Goal: Task Accomplishment & Management: Complete application form

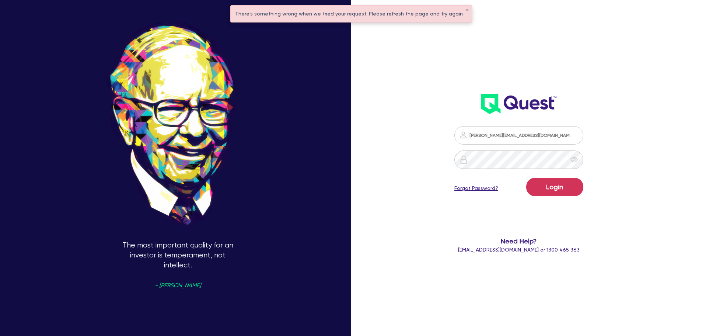
click at [526, 178] on button "Login" at bounding box center [554, 187] width 57 height 18
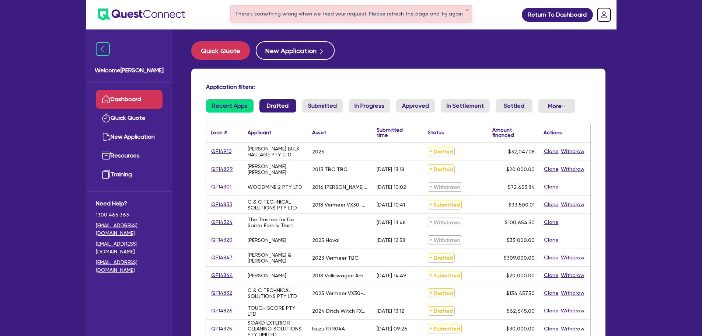
click at [284, 103] on link "Drafted" at bounding box center [277, 105] width 37 height 13
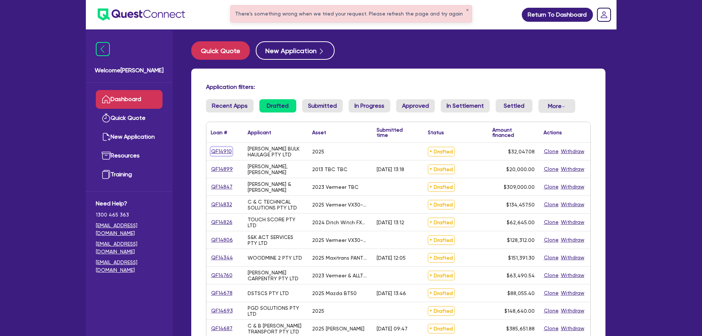
click at [225, 152] on link "QF14910" at bounding box center [221, 151] width 21 height 8
select select "PRIMARY_ASSETS"
select select "FORKLIFTS_AND_WAREHOUSING_EQUIPMENT"
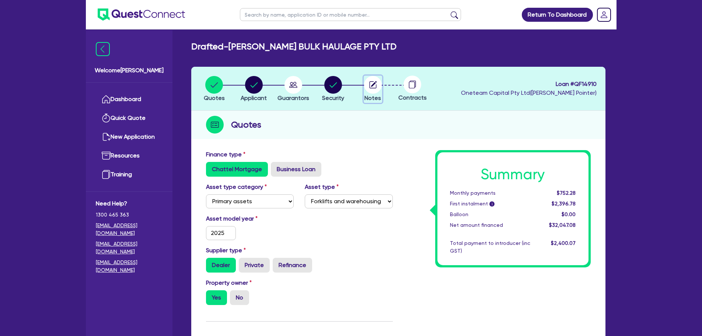
click at [374, 85] on circle "button" at bounding box center [373, 85] width 18 height 18
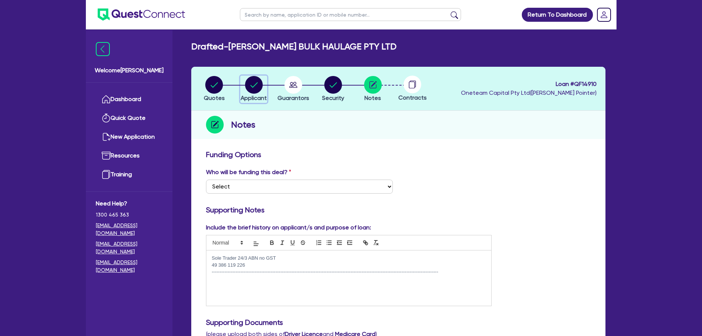
click at [256, 92] on circle "button" at bounding box center [254, 85] width 18 height 18
select select "COMPANY"
select select "TRANSPORT_WAREHOUSING"
select select "PASSENGERS_FREIGHT_TRANSPORT"
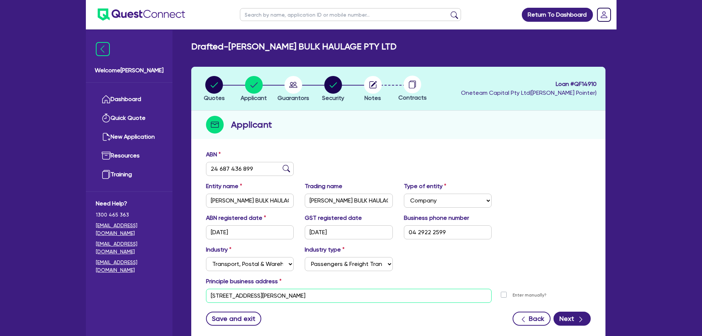
click at [215, 295] on input "3 9 Glenrowan Rd Young NSW 2594" at bounding box center [349, 295] width 286 height 14
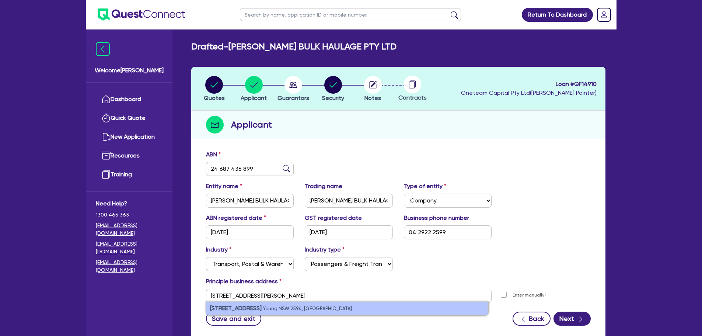
click at [240, 306] on strong "3/9 Glenrowan Rd" at bounding box center [236, 307] width 52 height 7
type input "3 9 Glenrowan Rd Young NSW 2594"
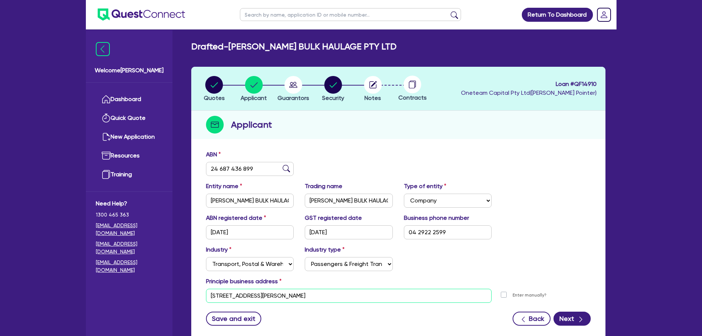
click at [256, 295] on input "3 9 Glenrowan Rd Young NSW 2594" at bounding box center [349, 295] width 286 height 14
click at [572, 318] on button "Next" at bounding box center [571, 318] width 37 height 14
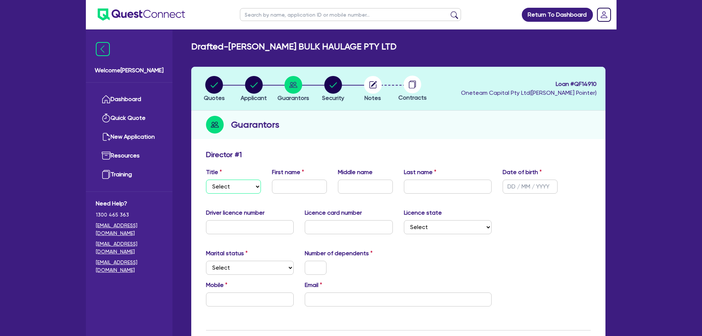
click at [228, 185] on select "Select Mr Mrs Ms Miss Dr" at bounding box center [233, 186] width 55 height 14
select select "MR"
click at [206, 179] on select "Select Mr Mrs Ms Miss Dr" at bounding box center [233, 186] width 55 height 14
click at [287, 186] on input "text" at bounding box center [299, 186] width 55 height 14
type input "Corey"
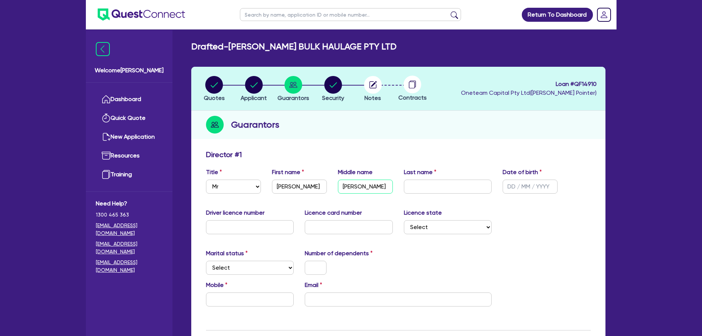
type input "John Steven"
type input "Smithers"
type input "20/05/1992"
click at [245, 222] on input "text" at bounding box center [250, 227] width 88 height 14
type input "16063530"
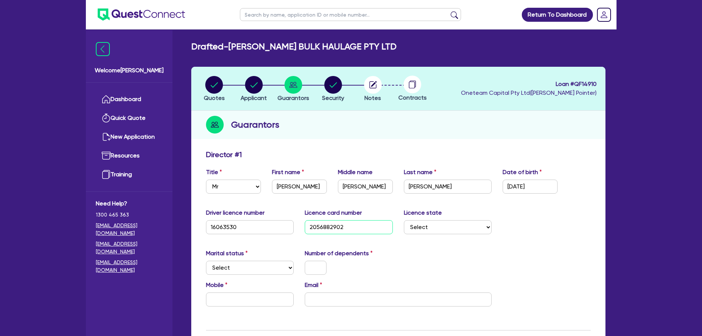
type input "2056882902"
click at [443, 229] on select "Select NSW VIC QLD TAS ACT SA NT WA" at bounding box center [448, 227] width 88 height 14
select select "NSW"
click at [404, 220] on select "Select NSW VIC QLD TAS ACT SA NT WA" at bounding box center [448, 227] width 88 height 14
click at [281, 268] on select "Select Single Married De Facto / Partner" at bounding box center [250, 267] width 88 height 14
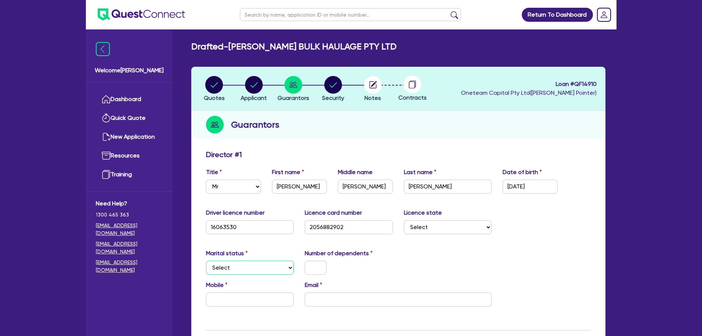
select select "SINGLE"
click at [206, 260] on select "Select Single Married De Facto / Partner" at bounding box center [250, 267] width 88 height 14
click at [318, 269] on input "text" at bounding box center [316, 267] width 22 height 14
click at [235, 297] on input "text" at bounding box center [250, 299] width 88 height 14
type input "1"
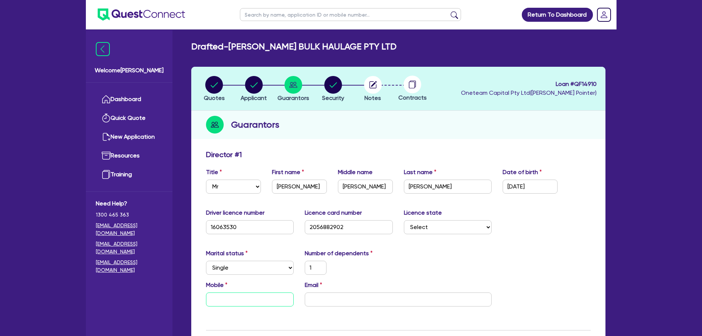
type input "0"
paste input "429 222 599"
type input "1"
type input "0429 222 599"
click at [333, 297] on input "email" at bounding box center [398, 299] width 187 height 14
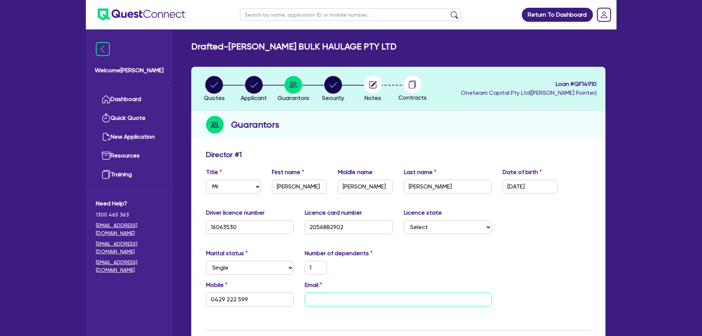
paste input "smithersbulkhaulage@outlook.com"
type input "1"
type input "0429 222 599"
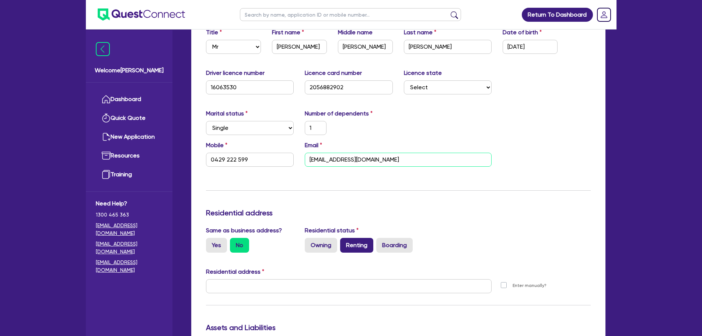
scroll to position [147, 0]
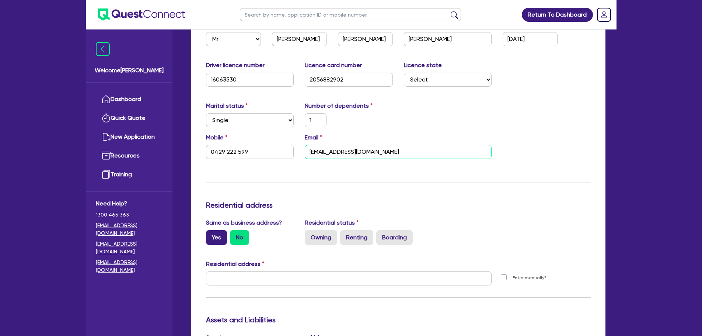
type input "smithersbulkhaulage@outlook.com"
click at [215, 235] on label "Yes" at bounding box center [216, 237] width 21 height 15
click at [211, 235] on input "Yes" at bounding box center [208, 232] width 5 height 5
radio input "true"
type input "1"
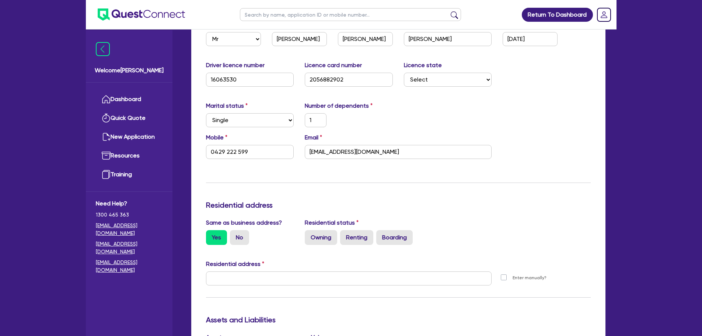
type input "0429 222 599"
type input "3 9 Glenrowan Rd Young NSW 2594"
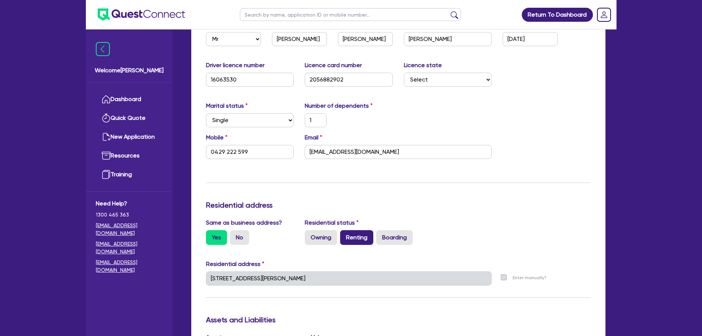
click at [355, 236] on label "Renting" at bounding box center [356, 237] width 33 height 15
click at [345, 235] on input "Renting" at bounding box center [342, 232] width 5 height 5
radio input "true"
type input "1"
type input "0429 222 599"
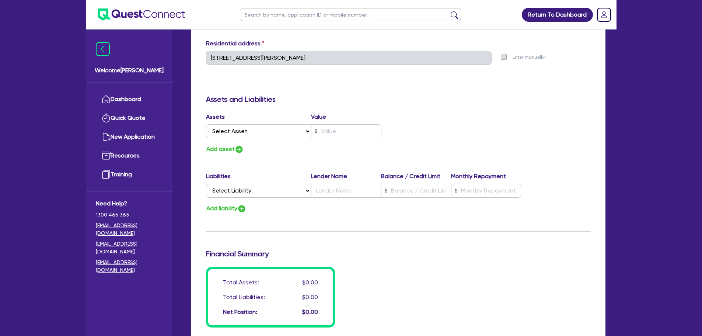
scroll to position [368, 0]
click at [262, 129] on select "Select Asset Cash Property Investment property Vehicle Truck Trailer Equipment …" at bounding box center [258, 130] width 105 height 14
select select "CASH"
click at [206, 123] on select "Select Asset Cash Property Investment property Vehicle Truck Trailer Equipment …" at bounding box center [258, 130] width 105 height 14
type input "1"
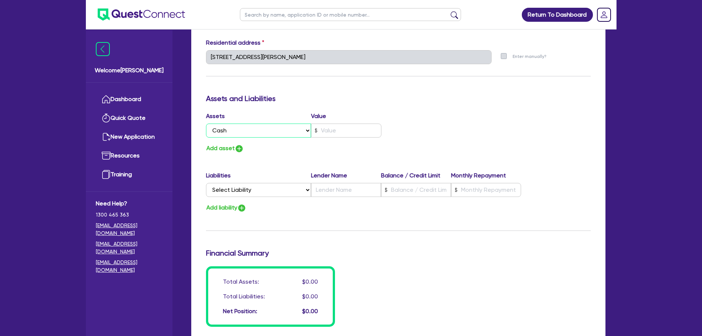
type input "0429 222 599"
click at [331, 127] on input "text" at bounding box center [346, 130] width 70 height 14
type input "1"
type input "0429 222 599"
type input "9"
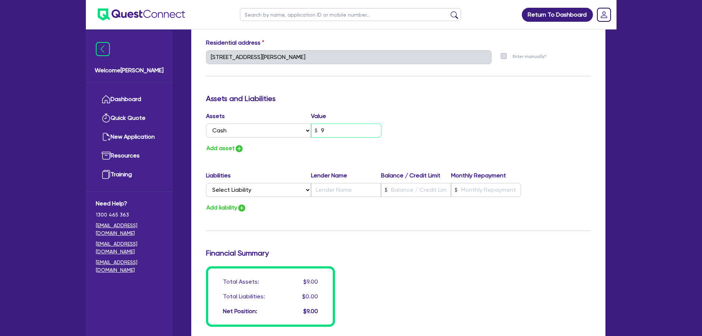
type input "1"
type input "0429 222 599"
type input "95"
type input "1"
type input "0429 222 599"
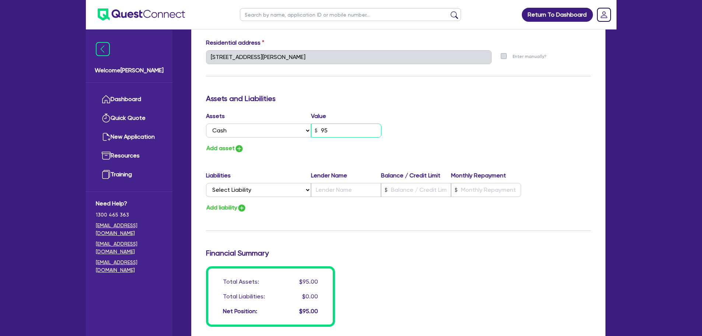
type input "950"
type input "1"
type input "0429 222 599"
type input "9,502"
type input "1"
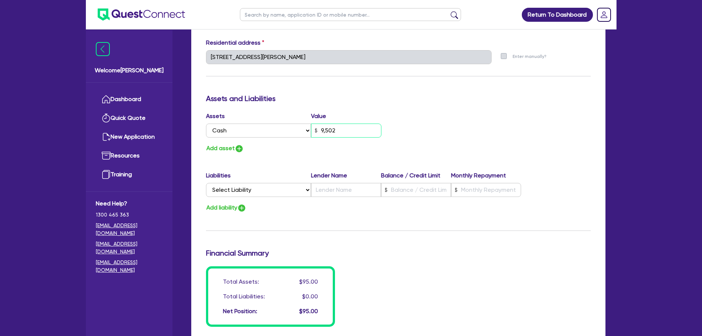
type input "0429 222 599"
type input "95,020"
type input "1"
type input "0429 222 599"
type input "950,200"
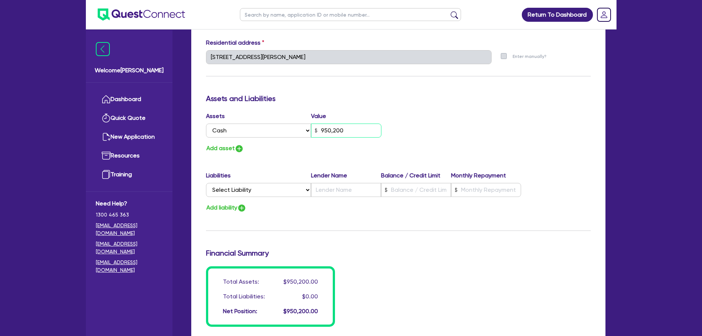
type input "1"
type input "0429 222 599"
type input "95,020"
type input "1"
type input "0429 222 599"
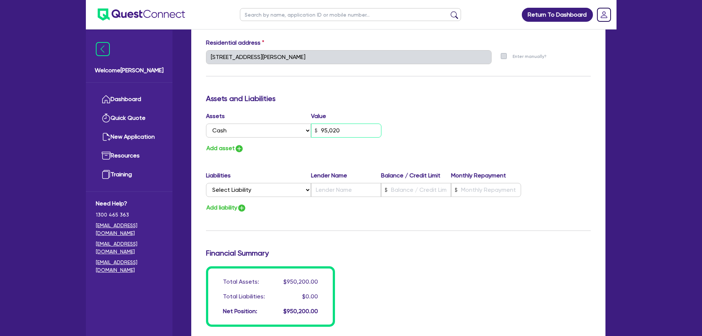
type input "9,502"
type input "1"
type input "0429 222 599"
type input "950"
type input "1"
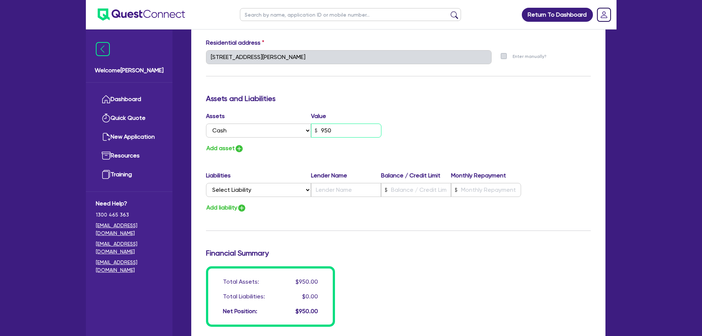
type input "0429 222 599"
type input "9,500"
type input "1"
type input "0429 222 599"
type input "95,000"
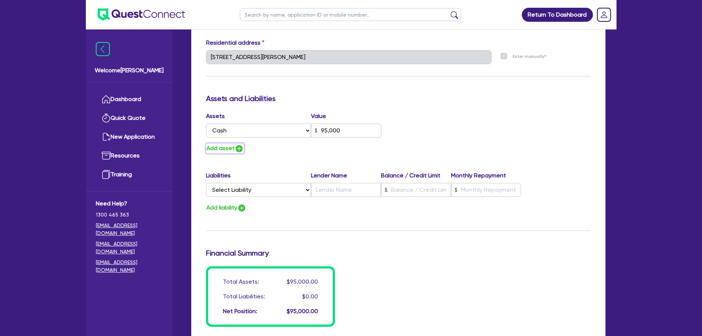
click at [229, 147] on button "Add asset" at bounding box center [225, 148] width 38 height 10
type input "1"
type input "0429 222 599"
type input "95,000"
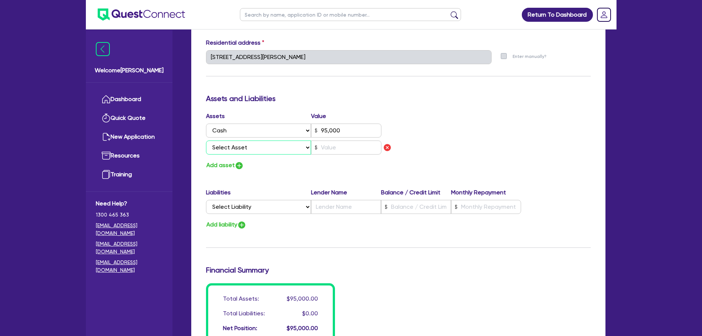
click at [235, 147] on select "Select Asset Cash Property Investment property Vehicle Truck Trailer Equipment …" at bounding box center [258, 147] width 105 height 14
select select "VEHICLE"
click at [206, 140] on select "Select Asset Cash Property Investment property Vehicle Truck Trailer Equipment …" at bounding box center [258, 147] width 105 height 14
type input "1"
type input "0429 222 599"
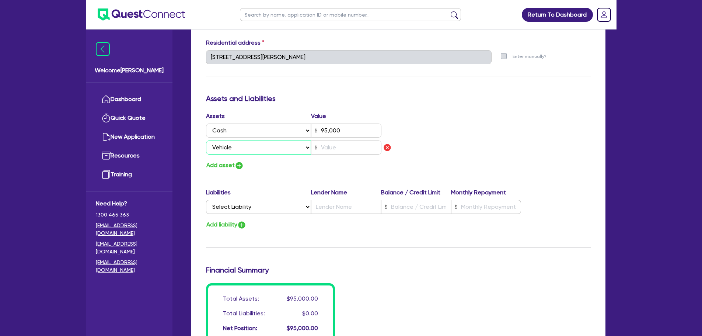
type input "95,000"
click at [349, 150] on input "text" at bounding box center [346, 147] width 70 height 14
type input "1"
type input "0429 222 599"
type input "95,000"
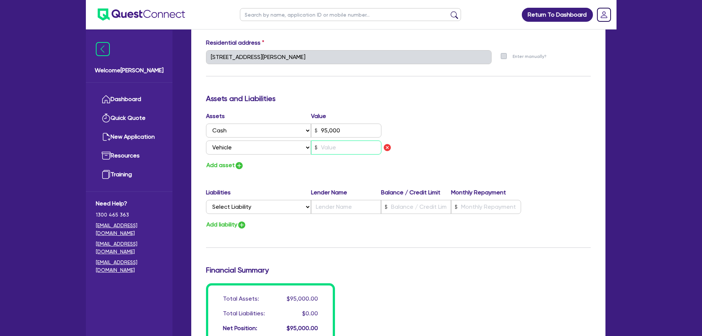
type input "1"
type input "0429 222 599"
type input "95,000"
type input "15"
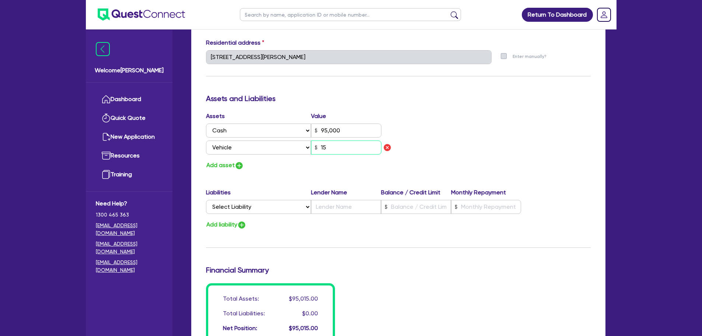
type input "1"
type input "0429 222 599"
type input "95,000"
type input "150"
type input "1"
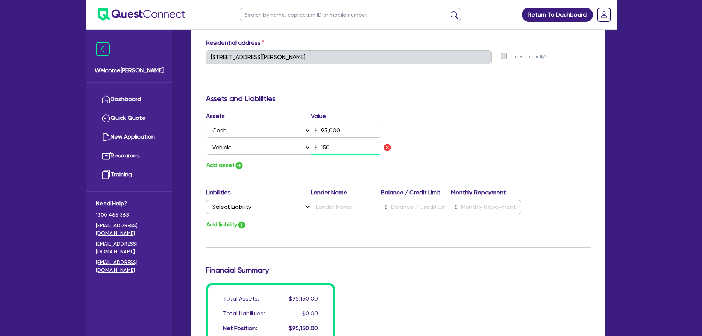
type input "0429 222 599"
type input "95,000"
type input "1,500"
type input "1"
type input "0429 222 599"
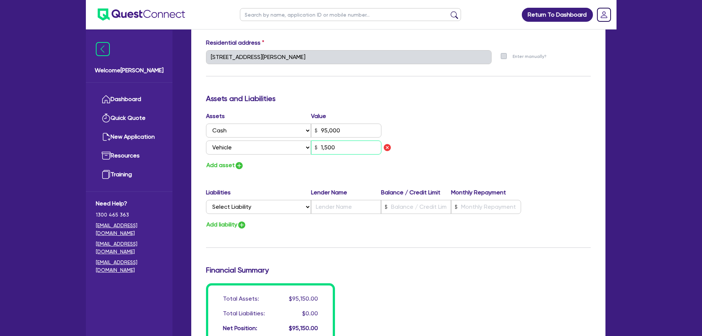
type input "95,000"
type input "15,000"
type input "1"
type input "0429 222 599"
type input "95,000"
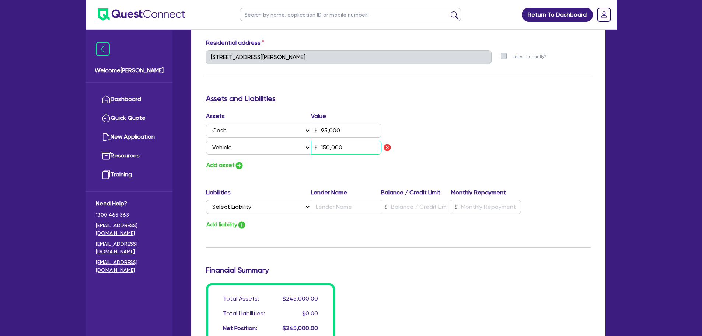
type input "150,000"
click at [236, 166] on img "button" at bounding box center [239, 165] width 9 height 9
type input "1"
type input "0429 222 599"
type input "95,000"
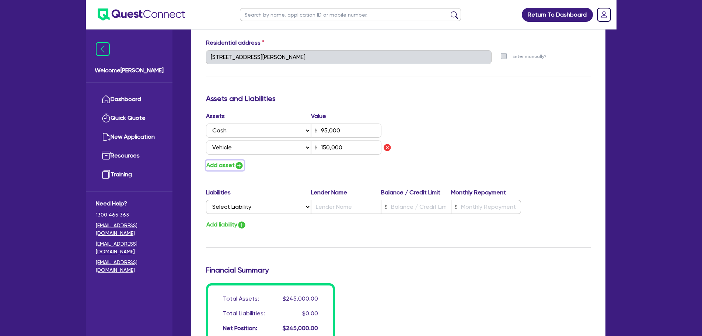
type input "150,000"
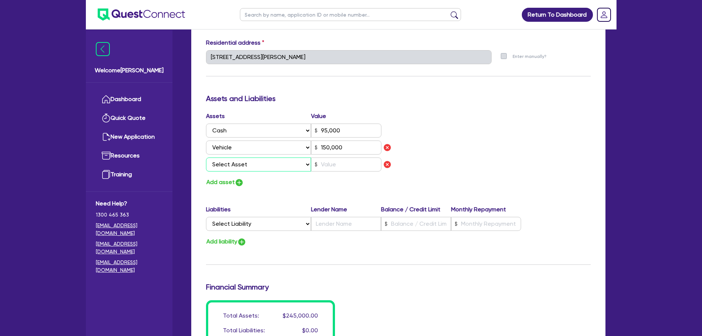
click at [236, 166] on select "Select Asset Cash Property Investment property Vehicle Truck Trailer Equipment …" at bounding box center [258, 164] width 105 height 14
select select "VEHICLE"
click at [206, 157] on select "Select Asset Cash Property Investment property Vehicle Truck Trailer Equipment …" at bounding box center [258, 164] width 105 height 14
type input "1"
type input "0429 222 599"
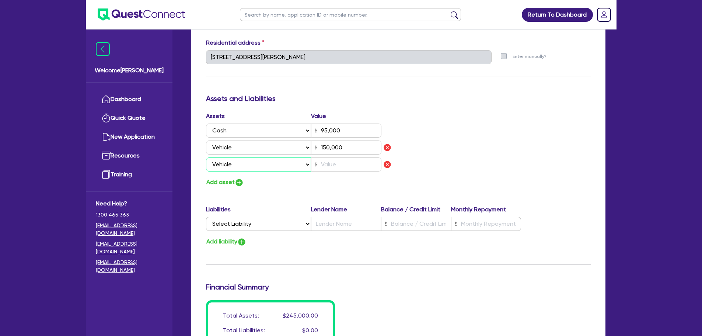
type input "95,000"
type input "150,000"
click at [332, 161] on input "text" at bounding box center [346, 164] width 70 height 14
type input "1"
type input "0429 222 599"
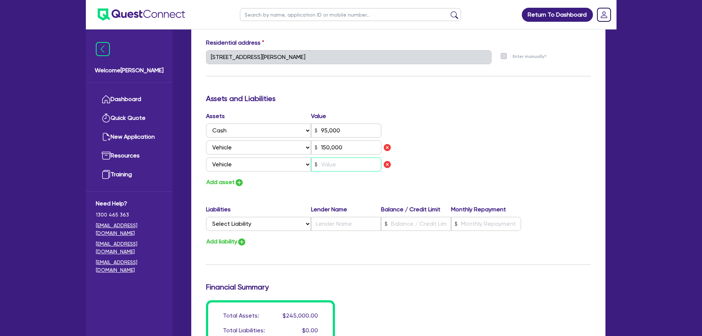
type input "95,000"
type input "150,000"
type input "4"
type input "1"
type input "0429 222 599"
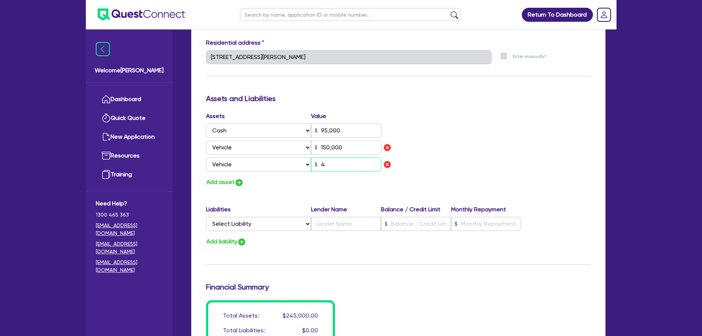
type input "95,000"
type input "150,000"
type input "45"
type input "1"
type input "0429 222 599"
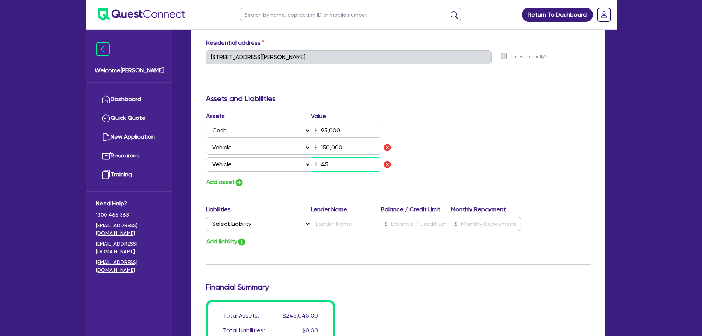
type input "95,000"
type input "150,000"
type input "450"
type input "1"
type input "0429 222 599"
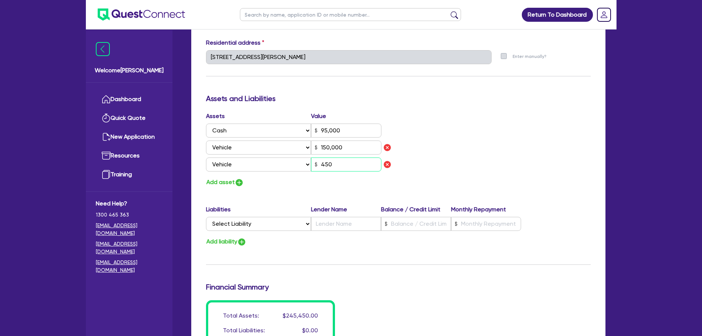
type input "95,000"
type input "150,000"
type input "4,500"
type input "1"
type input "0429 222 599"
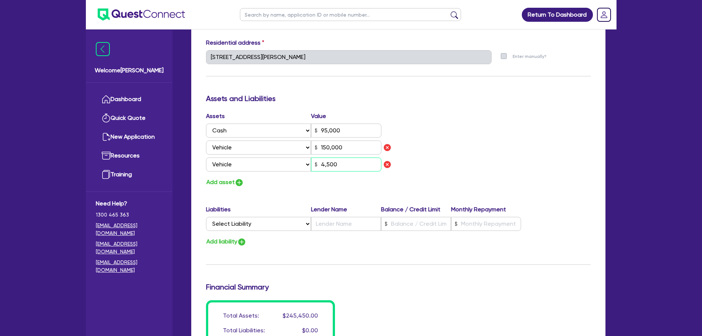
type input "95,000"
type input "150,000"
type input "45,000"
click at [232, 182] on button "Add asset" at bounding box center [225, 182] width 38 height 10
type input "1"
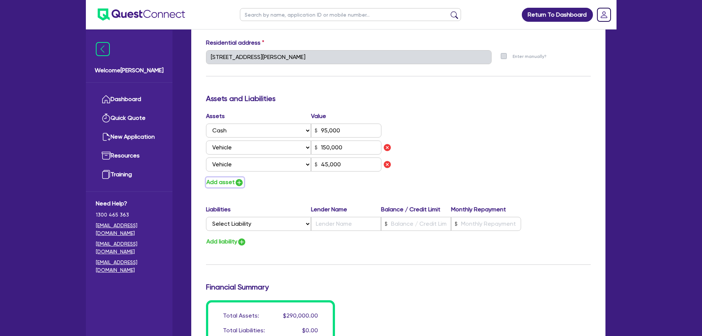
type input "0429 222 599"
type input "95,000"
type input "150,000"
type input "45,000"
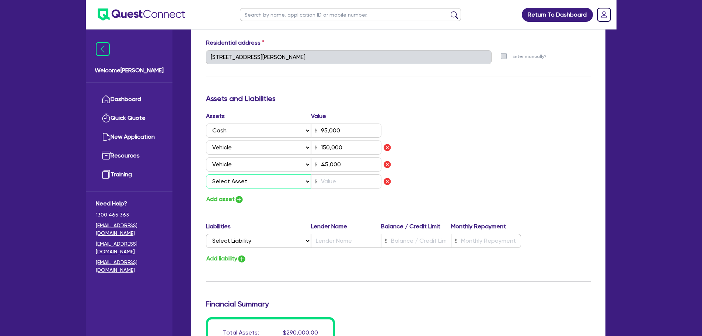
click at [232, 182] on select "Select Asset Cash Property Investment property Vehicle Truck Trailer Equipment …" at bounding box center [258, 181] width 105 height 14
select select "VEHICLE"
click at [206, 174] on select "Select Asset Cash Property Investment property Vehicle Truck Trailer Equipment …" at bounding box center [258, 181] width 105 height 14
type input "1"
type input "0429 222 599"
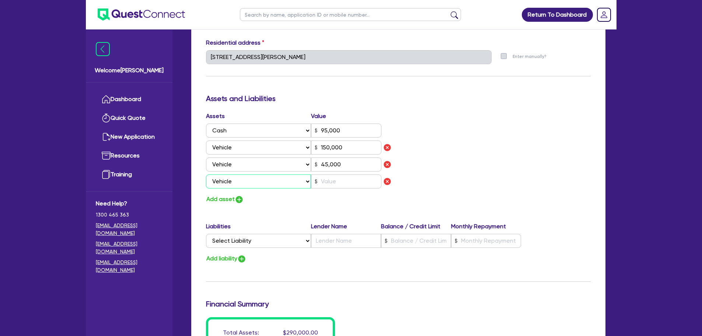
type input "95,000"
type input "150,000"
type input "45,000"
click at [328, 181] on input "text" at bounding box center [346, 181] width 70 height 14
type input "1"
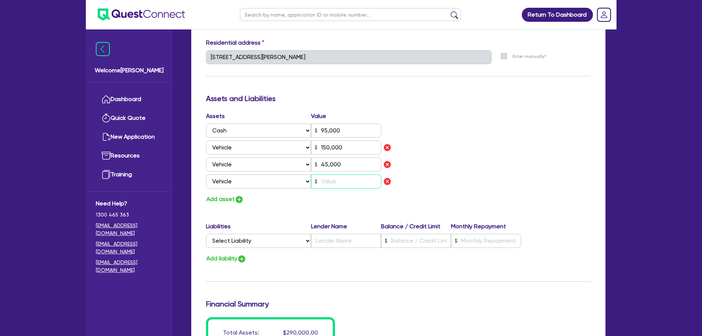
type input "0429 222 599"
type input "95,000"
type input "150,000"
type input "45,000"
type input "5"
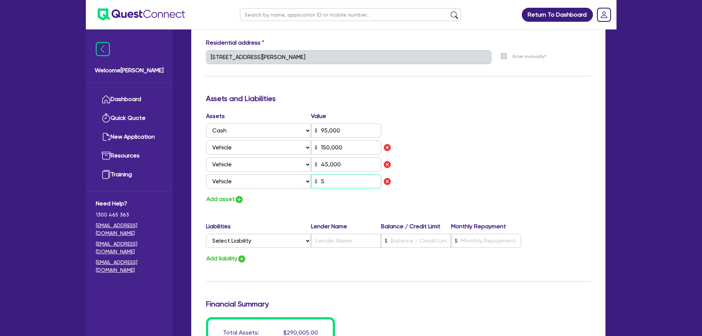
type input "1"
type input "0429 222 599"
type input "95,000"
type input "150,000"
type input "45,000"
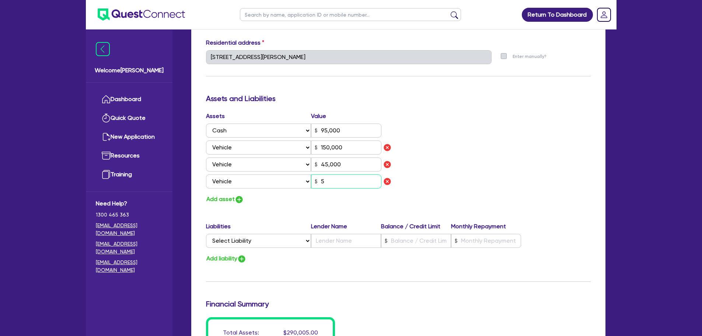
type input "55"
type input "1"
type input "0429 222 599"
type input "95,000"
type input "150,000"
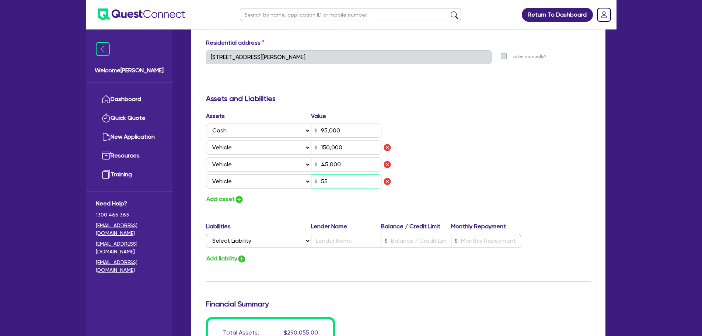
type input "45,000"
type input "550"
type input "1"
type input "0429 222 599"
type input "95,000"
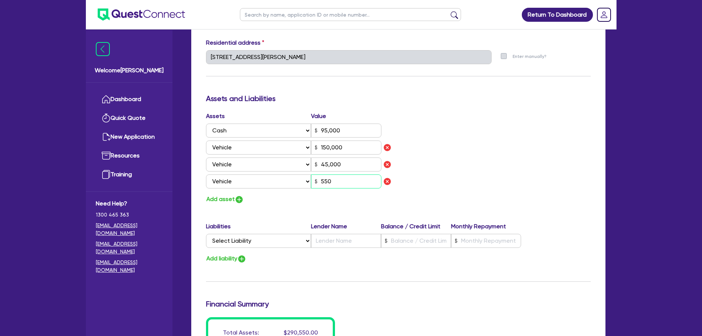
type input "150,000"
type input "45,000"
type input "5,500"
type input "1"
type input "0429 222 599"
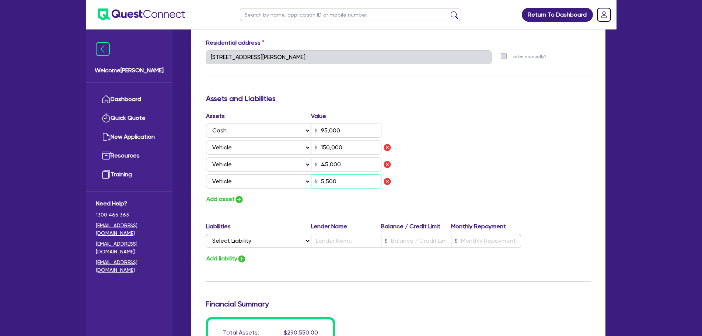
type input "95,000"
type input "150,000"
type input "45,000"
type input "55,000"
click at [230, 200] on button "Add asset" at bounding box center [225, 199] width 38 height 10
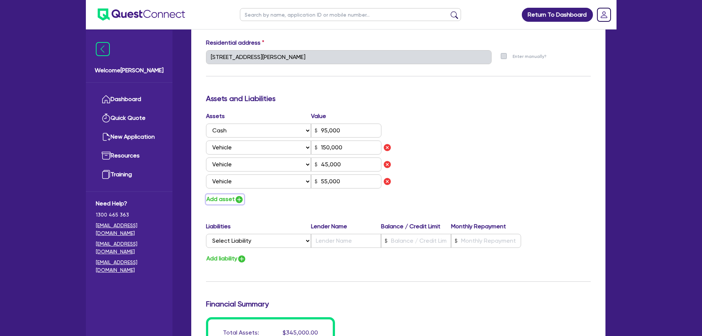
type input "1"
type input "0429 222 599"
type input "95,000"
type input "150,000"
type input "45,000"
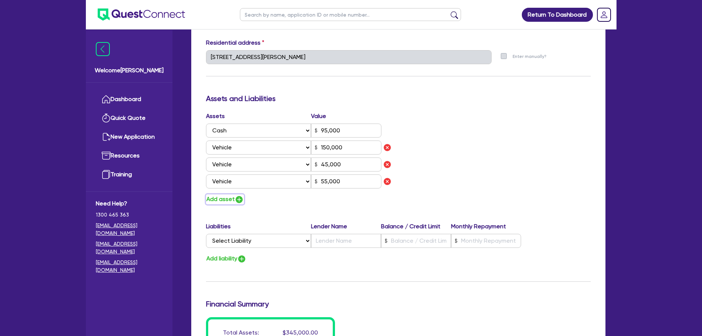
type input "55,000"
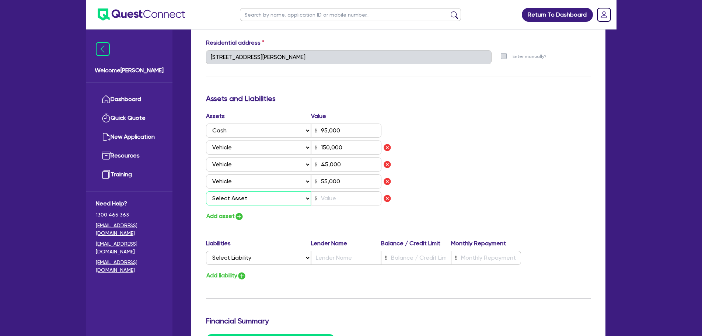
click at [230, 200] on select "Select Asset Cash Property Investment property Vehicle Truck Trailer Equipment …" at bounding box center [258, 198] width 105 height 14
select select "VEHICLE"
click at [206, 191] on select "Select Asset Cash Property Investment property Vehicle Truck Trailer Equipment …" at bounding box center [258, 198] width 105 height 14
type input "1"
type input "0429 222 599"
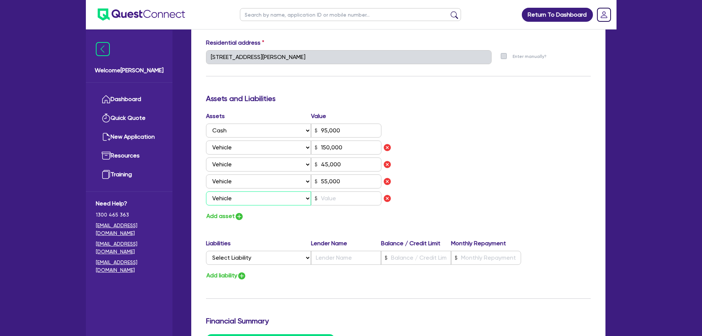
type input "95,000"
type input "150,000"
type input "45,000"
type input "55,000"
click at [347, 196] on input "text" at bounding box center [346, 198] width 70 height 14
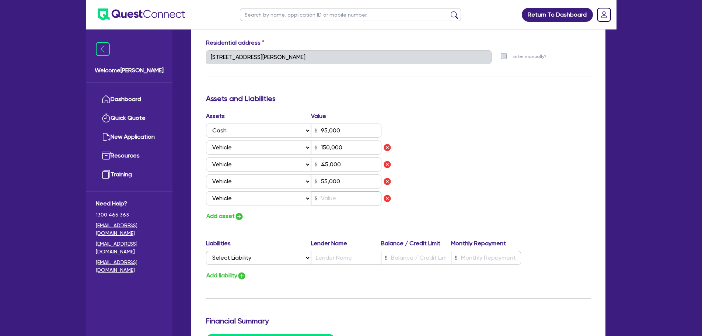
type input "1"
type input "0429 222 599"
type input "95,000"
type input "150,000"
type input "45,000"
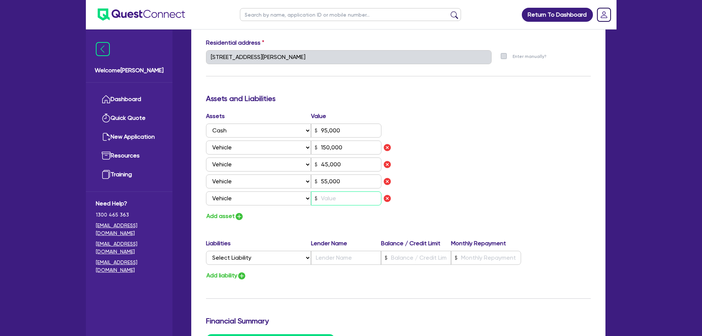
type input "55,000"
type input "3"
type input "1"
type input "0429 222 599"
type input "95,000"
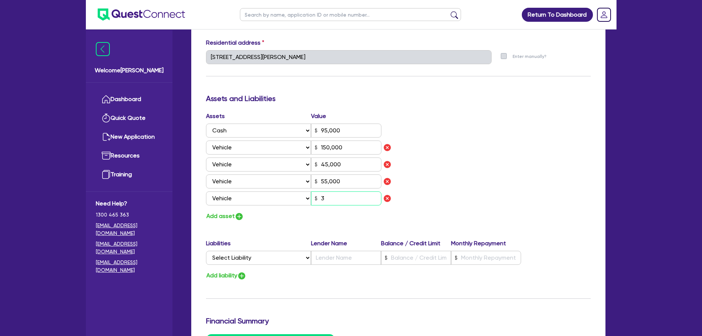
type input "150,000"
type input "45,000"
type input "55,000"
type input "33"
type input "1"
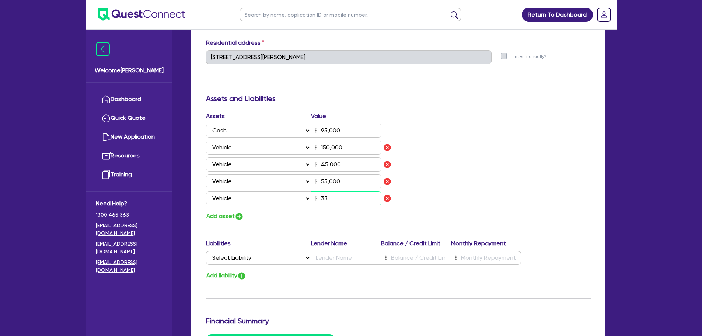
type input "0429 222 599"
click at [239, 216] on img "button" at bounding box center [239, 216] width 9 height 9
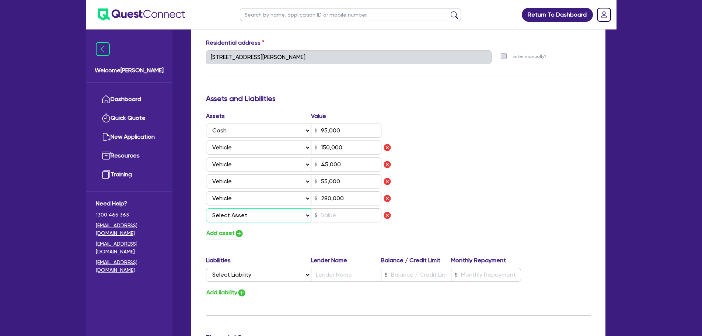
click at [239, 216] on select "Select Asset Cash Property Investment property Vehicle Truck Trailer Equipment …" at bounding box center [258, 215] width 105 height 14
click at [206, 208] on select "Select Asset Cash Property Investment property Vehicle Truck Trailer Equipment …" at bounding box center [258, 215] width 105 height 14
click at [343, 219] on input "text" at bounding box center [346, 215] width 70 height 14
click at [231, 233] on button "Add asset" at bounding box center [225, 233] width 38 height 10
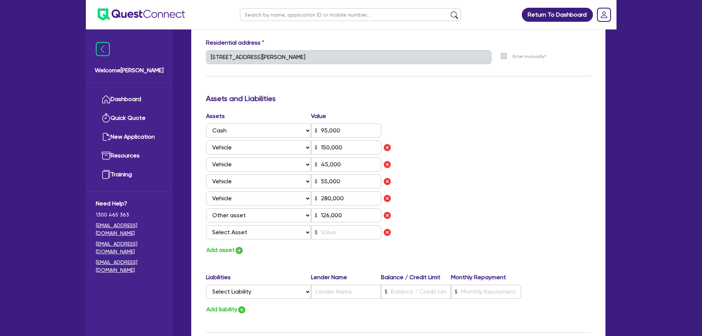
click at [231, 233] on select "Select Asset Cash Property Investment property Vehicle Truck Trailer Equipment …" at bounding box center [258, 232] width 105 height 14
click at [206, 225] on select "Select Asset Cash Property Investment property Vehicle Truck Trailer Equipment …" at bounding box center [258, 232] width 105 height 14
click at [330, 227] on input "text" at bounding box center [346, 232] width 70 height 14
click at [238, 250] on img "button" at bounding box center [239, 250] width 9 height 9
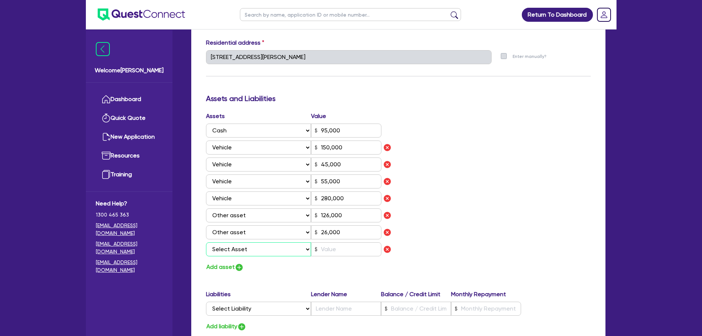
click at [237, 252] on select "Select Asset Cash Property Investment property Vehicle Truck Trailer Equipment …" at bounding box center [258, 249] width 105 height 14
click at [206, 242] on select "Select Asset Cash Property Investment property Vehicle Truck Trailer Equipment …" at bounding box center [258, 249] width 105 height 14
click at [350, 251] on input "text" at bounding box center [346, 249] width 70 height 14
click at [240, 266] on img "button" at bounding box center [239, 267] width 9 height 9
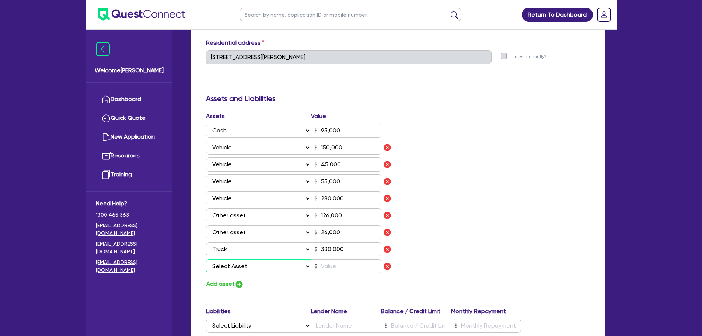
click at [240, 266] on select "Select Asset Cash Property Investment property Vehicle Truck Trailer Equipment …" at bounding box center [258, 266] width 105 height 14
click at [206, 259] on select "Select Asset Cash Property Investment property Vehicle Truck Trailer Equipment …" at bounding box center [258, 266] width 105 height 14
click at [351, 268] on input "text" at bounding box center [346, 266] width 70 height 14
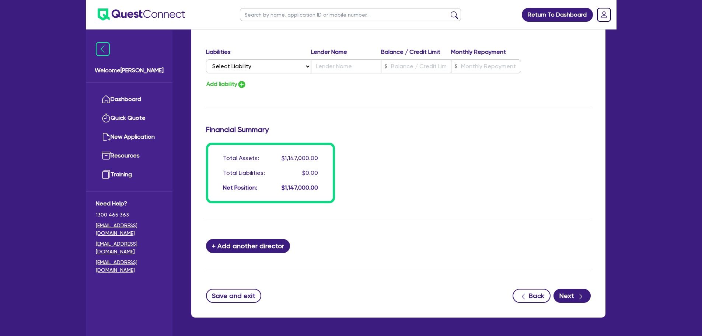
scroll to position [654, 0]
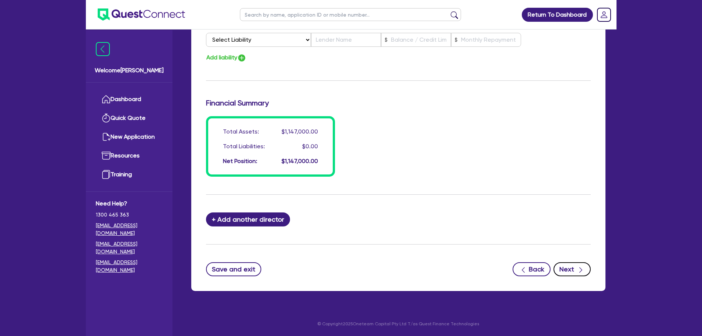
click at [574, 272] on button "Next" at bounding box center [571, 269] width 37 height 14
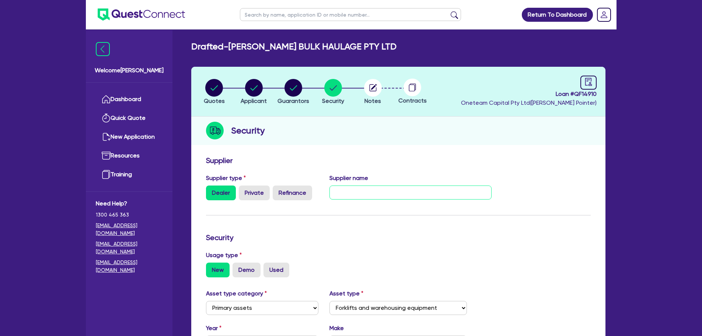
click at [375, 197] on input "text" at bounding box center [410, 192] width 162 height 14
click at [484, 191] on input "United Forklift and Access Solutions - Brent Hardy - 04" at bounding box center [410, 192] width 162 height 14
paste input "26375439"
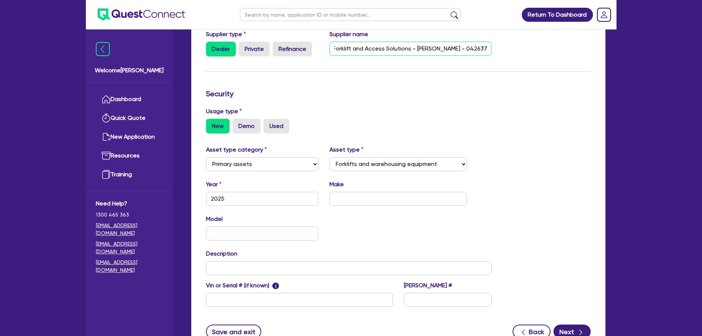
scroll to position [184, 0]
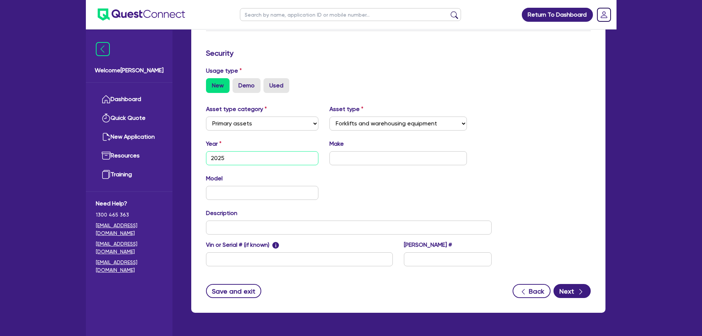
click at [238, 157] on input "2025" at bounding box center [262, 158] width 113 height 14
click at [335, 159] on div "Quotes Applicant Guarantors Security Notes Contracts Loan # QF14910 Oneteam Cap…" at bounding box center [398, 101] width 425 height 439
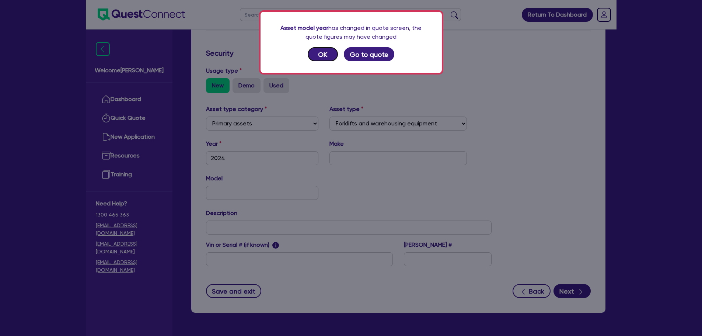
click at [328, 56] on button "OK" at bounding box center [323, 54] width 30 height 14
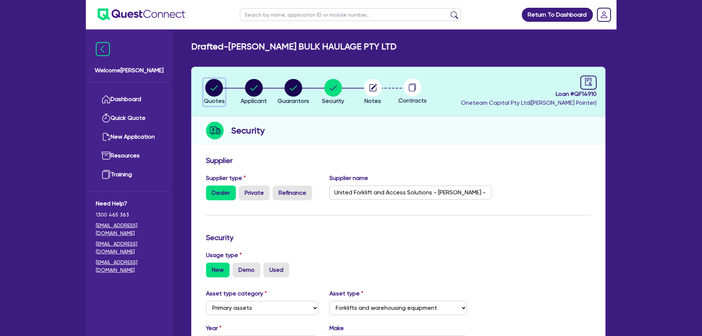
click at [213, 97] on span "Quotes" at bounding box center [214, 100] width 21 height 7
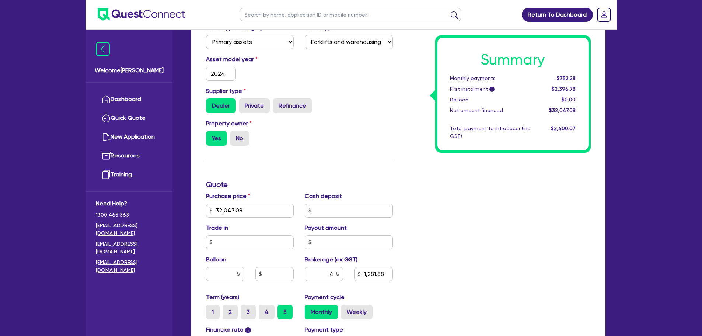
scroll to position [111, 0]
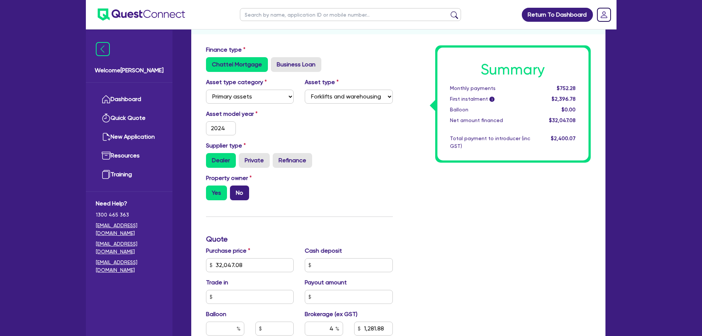
click at [241, 192] on label "No" at bounding box center [239, 192] width 19 height 15
click at [235, 190] on input "No" at bounding box center [232, 187] width 5 height 5
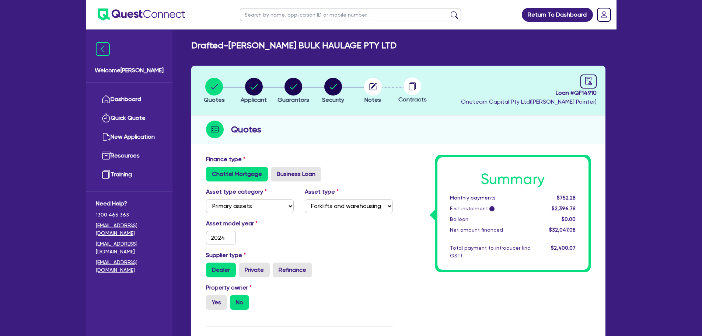
scroll to position [0, 0]
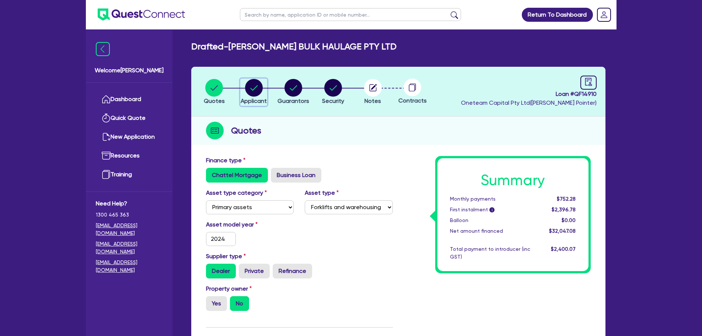
click at [254, 87] on circle "button" at bounding box center [254, 88] width 18 height 18
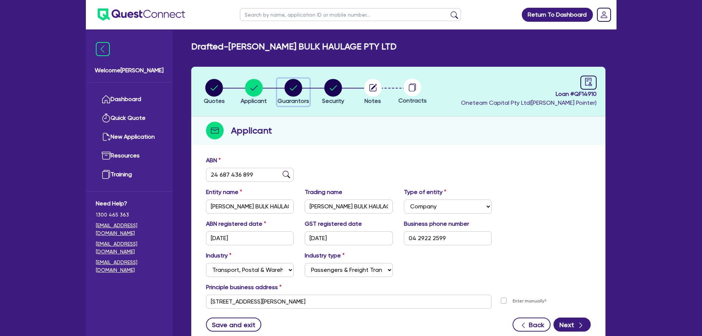
click at [288, 87] on circle "button" at bounding box center [293, 88] width 18 height 18
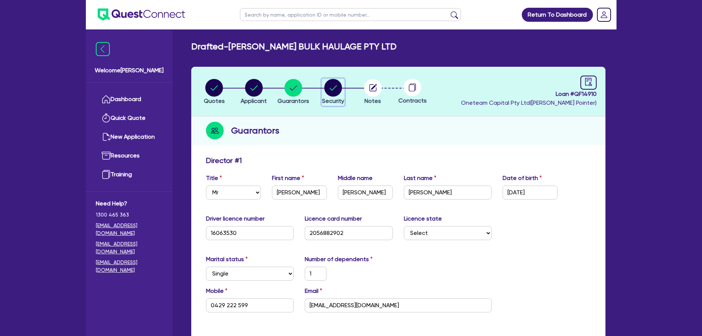
click at [334, 92] on circle "button" at bounding box center [333, 88] width 18 height 18
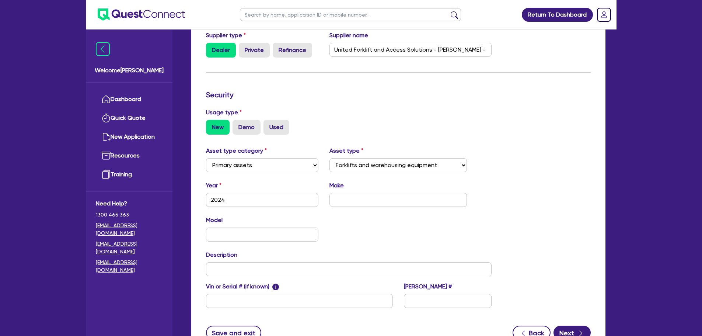
scroll to position [184, 0]
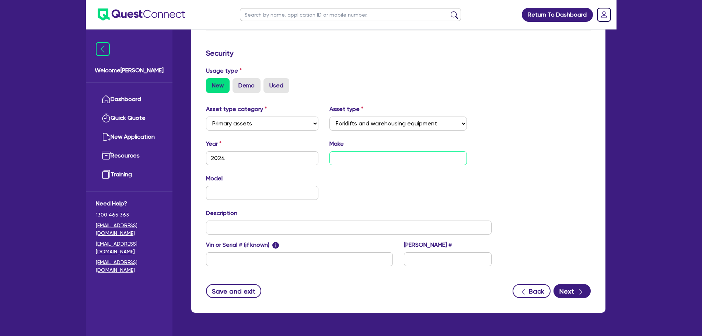
click at [342, 156] on input "text" at bounding box center [397, 158] width 137 height 14
click at [267, 190] on input "text" at bounding box center [262, 193] width 113 height 14
click at [234, 224] on input "text" at bounding box center [349, 227] width 286 height 14
click at [223, 257] on input "text" at bounding box center [299, 259] width 187 height 14
click at [568, 287] on button "Next" at bounding box center [571, 291] width 37 height 14
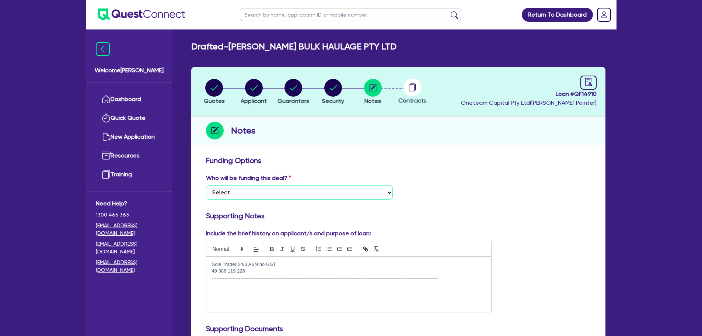
drag, startPoint x: 309, startPoint y: 193, endPoint x: 308, endPoint y: 196, distance: 3.8
click at [309, 193] on select "Select I want Quest to fund 100% I will fund 100% I will co-fund with Quest Oth…" at bounding box center [299, 192] width 187 height 14
click at [206, 185] on select "Select I want Quest to fund 100% I will fund 100% I will co-fund with Quest Oth…" at bounding box center [299, 192] width 187 height 14
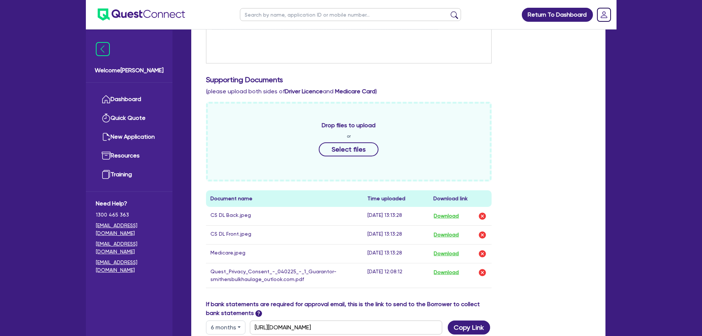
scroll to position [392, 0]
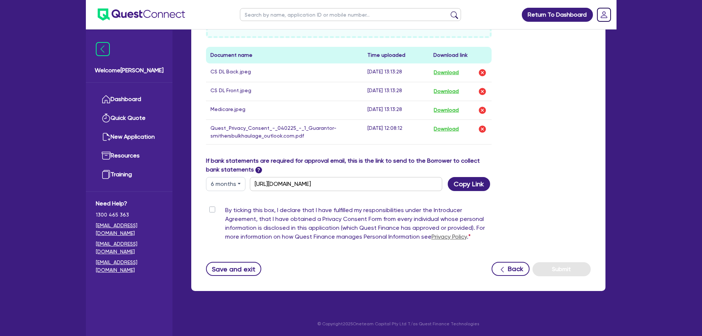
click at [212, 206] on div "By ticking this box, I declare that I have fulfilled my responsibilities under …" at bounding box center [349, 225] width 286 height 38
click at [225, 210] on label "By ticking this box, I declare that I have fulfilled my responsibilities under …" at bounding box center [358, 225] width 267 height 38
click at [212, 210] on input "By ticking this box, I declare that I have fulfilled my responsibilities under …" at bounding box center [209, 209] width 6 height 7
click at [559, 269] on button "Submit" at bounding box center [561, 269] width 58 height 14
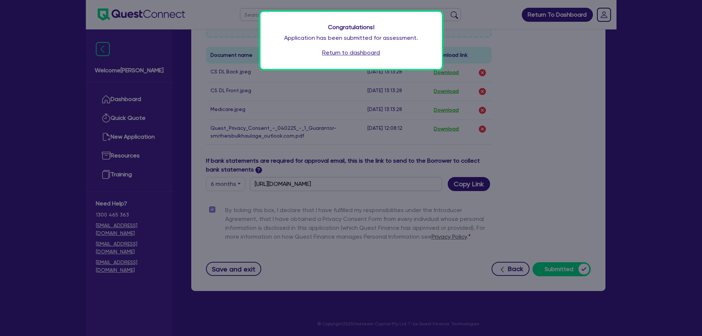
click at [357, 55] on link "Return to dashboard" at bounding box center [351, 52] width 58 height 9
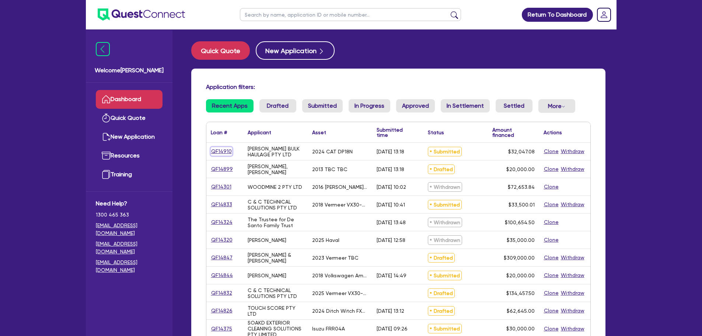
click at [215, 153] on link "QF14910" at bounding box center [221, 151] width 21 height 8
select select "PRIMARY_ASSETS"
select select "FORKLIFTS_AND_WAREHOUSING_EQUIPMENT"
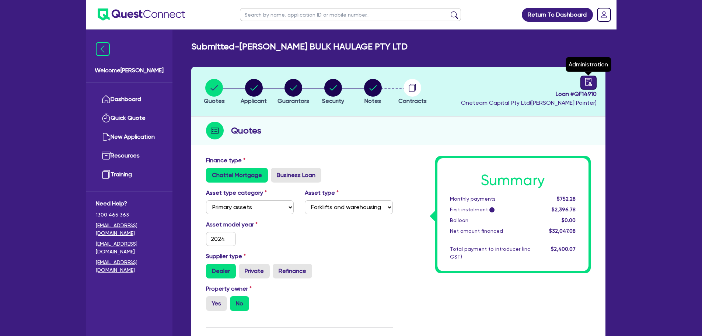
click at [589, 85] on icon "audit" at bounding box center [588, 82] width 8 height 8
select select "SUBMITTED_NEW"
select select "Other"
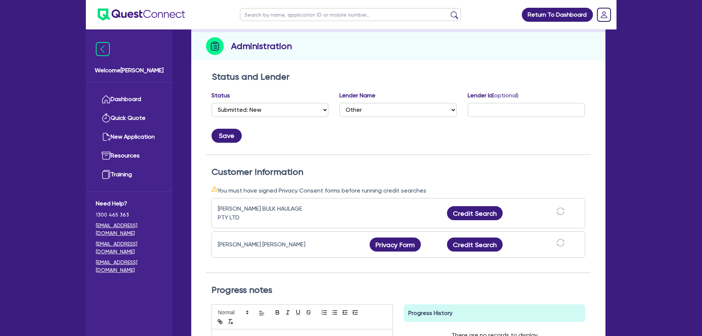
scroll to position [184, 0]
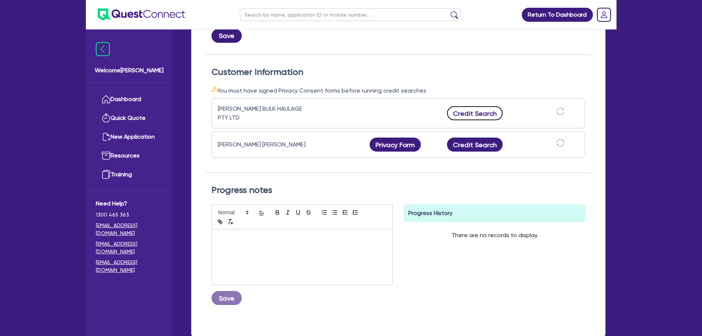
click at [468, 109] on button "Credit Search" at bounding box center [475, 113] width 56 height 14
click at [477, 144] on button "Credit Search" at bounding box center [475, 144] width 56 height 14
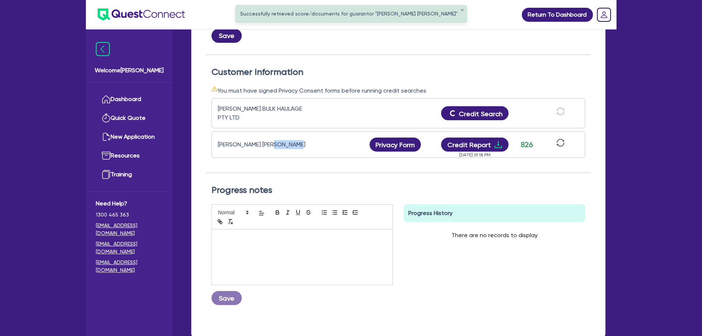
drag, startPoint x: 304, startPoint y: 144, endPoint x: 270, endPoint y: 144, distance: 33.5
click at [270, 144] on div "Corey John Steven Smithers" at bounding box center [264, 144] width 92 height 9
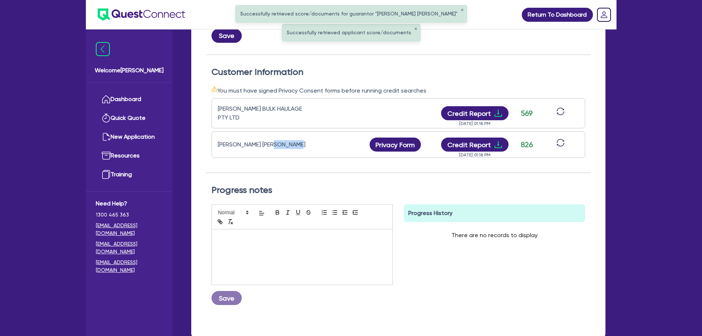
click at [326, 150] on div "Corey John Steven Smithers Privacy Form Privacy form logs Close Send new privac…" at bounding box center [398, 144] width 374 height 27
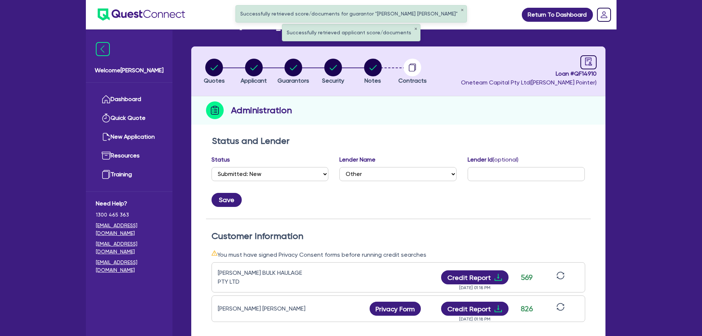
scroll to position [147, 0]
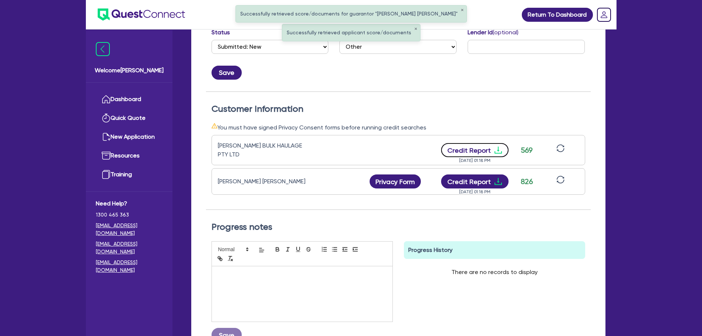
click at [486, 151] on button "Credit Report" at bounding box center [474, 150] width 67 height 14
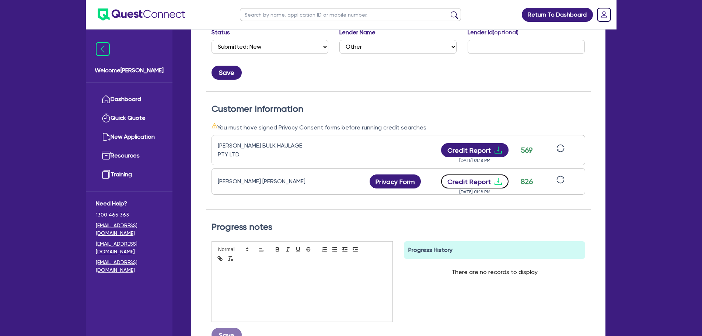
click at [466, 180] on button "Credit Report" at bounding box center [474, 181] width 67 height 14
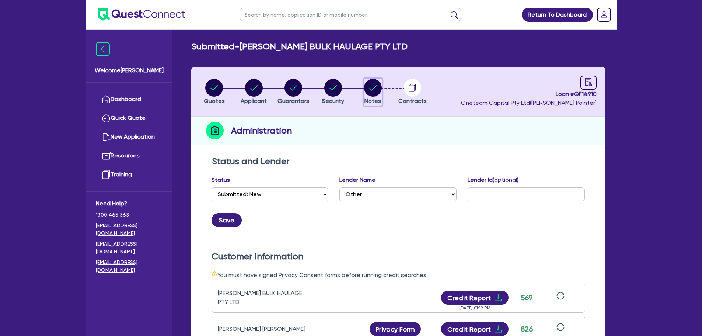
click at [375, 82] on circle "button" at bounding box center [373, 88] width 18 height 18
select select "Other"
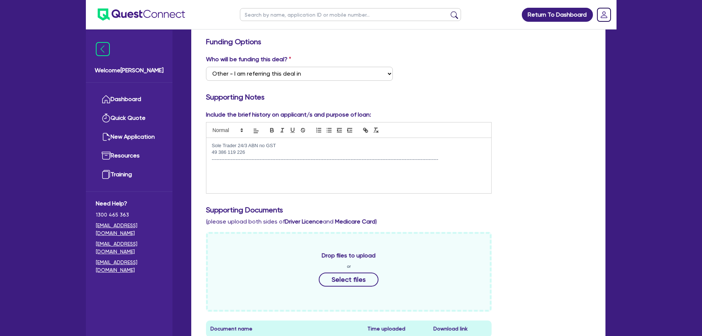
scroll to position [147, 0]
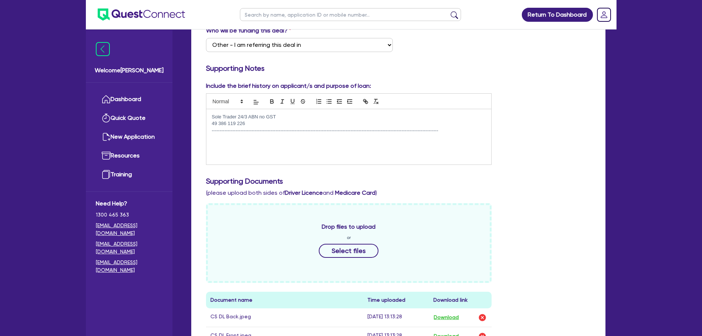
click at [225, 147] on div "Sole Trader 24/3 ABN no GST 49 386 119 226 ------------------------------------…" at bounding box center [348, 136] width 285 height 55
click at [462, 133] on p "-------------------------------------------------------------------------------…" at bounding box center [349, 130] width 274 height 7
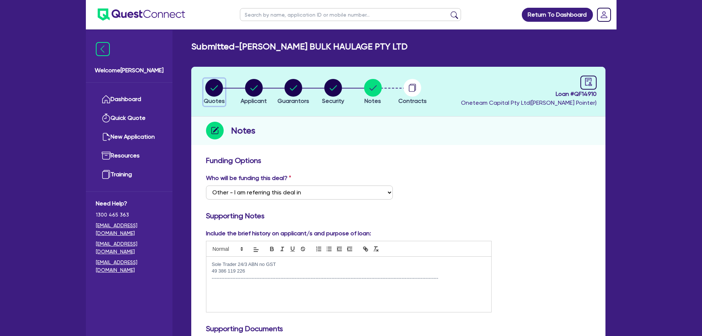
click at [208, 86] on circle "button" at bounding box center [214, 88] width 18 height 18
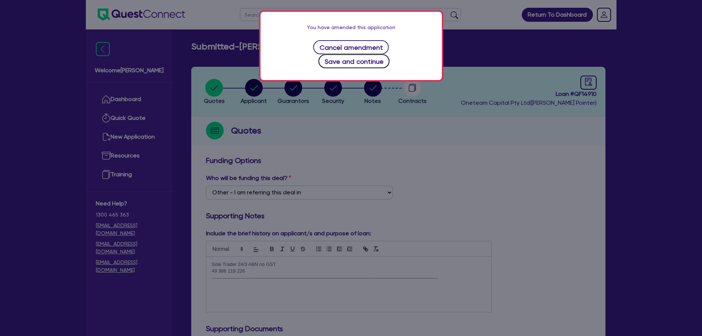
click at [381, 54] on button "Save and continue" at bounding box center [353, 61] width 71 height 14
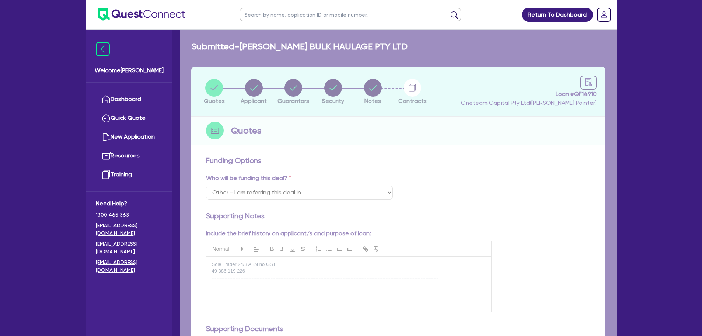
select select "PRIMARY_ASSETS"
select select "FORKLIFTS_AND_WAREHOUSING_EQUIPMENT"
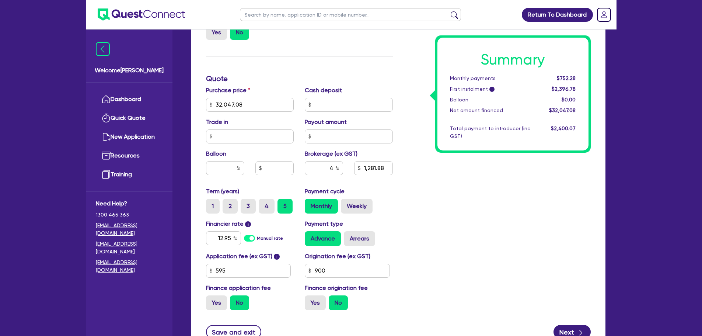
scroll to position [258, 0]
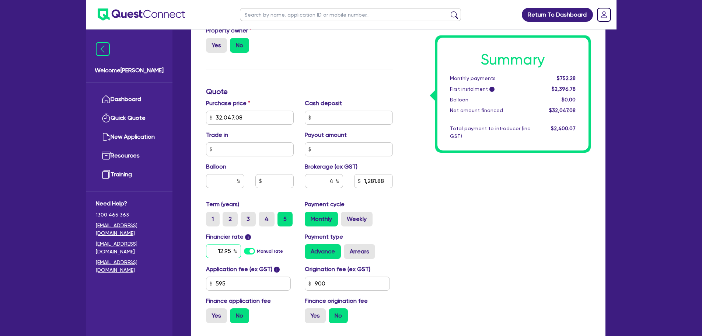
click at [222, 251] on input "12.95" at bounding box center [223, 251] width 35 height 14
type input "14.95"
type input "32,047.08"
type input "1,281.88"
click at [418, 215] on div "Summary Monthly payments $752.28 First instalment i $2,396.78 Balloon $0.00 Net…" at bounding box center [497, 113] width 198 height 431
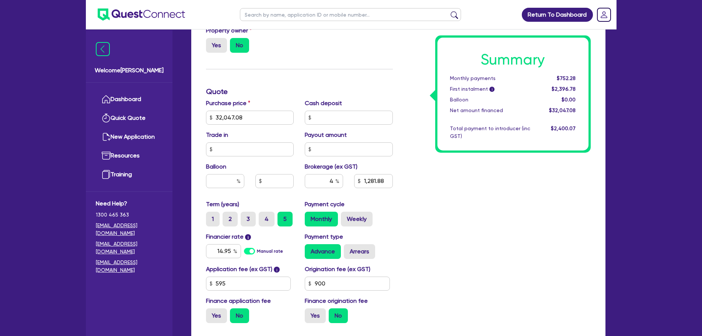
type input "32,047.08"
type input "1,281.88"
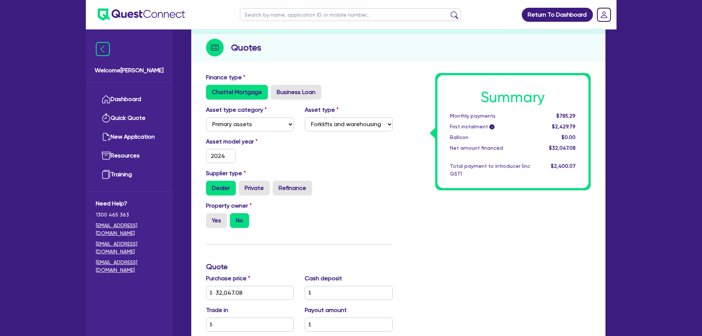
scroll to position [0, 0]
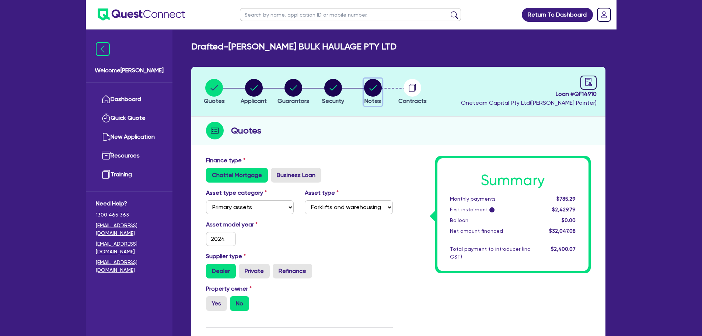
click at [373, 92] on circle "button" at bounding box center [373, 88] width 18 height 18
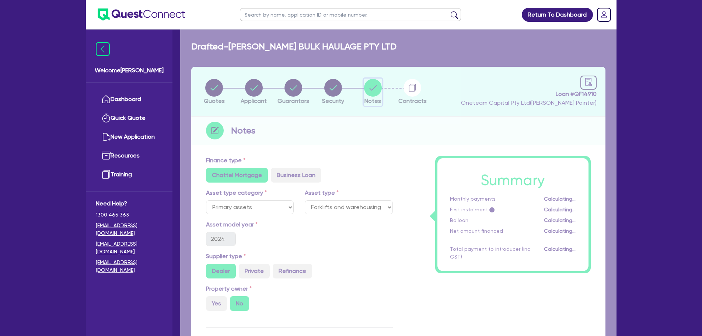
select select "Other"
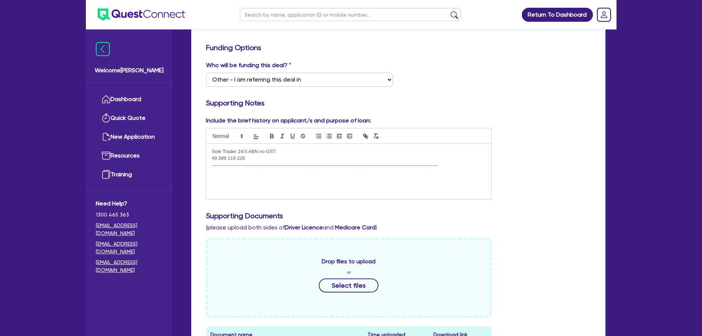
scroll to position [74, 0]
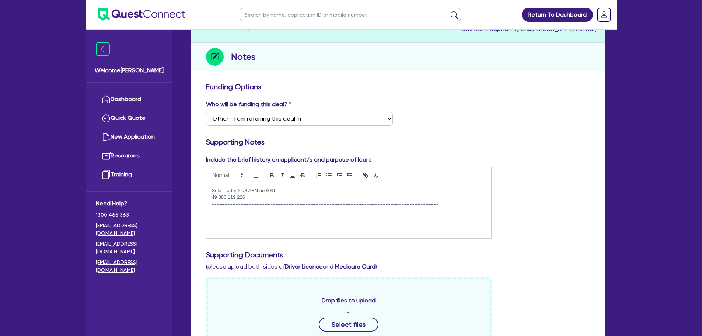
click at [210, 191] on div "Sole Trader 24/3 ABN no GST 49 386 119 226 ------------------------------------…" at bounding box center [348, 210] width 285 height 55
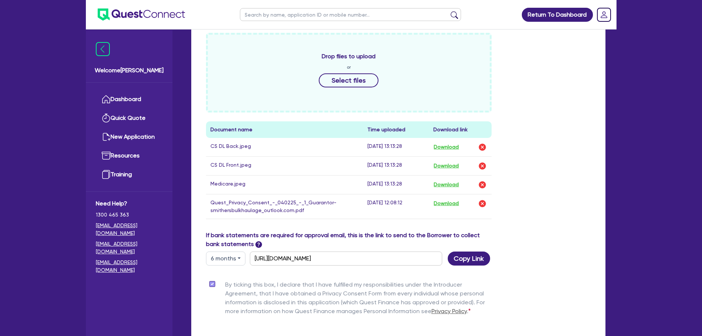
scroll to position [392, 0]
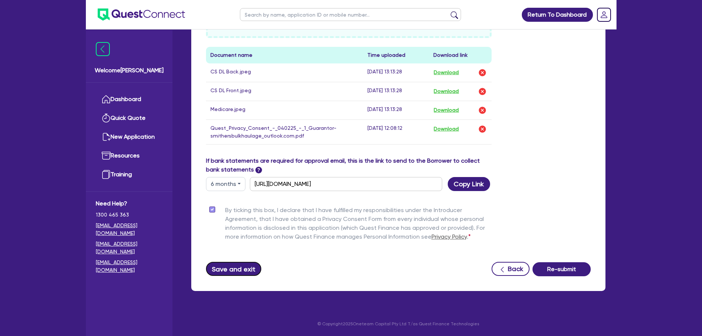
click at [238, 267] on button "Save and exit" at bounding box center [234, 269] width 56 height 14
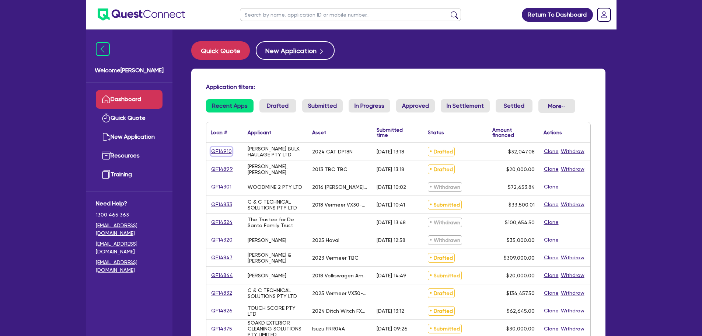
click at [227, 152] on link "QF14910" at bounding box center [221, 151] width 21 height 8
select select "PRIMARY_ASSETS"
select select "FORKLIFTS_AND_WAREHOUSING_EQUIPMENT"
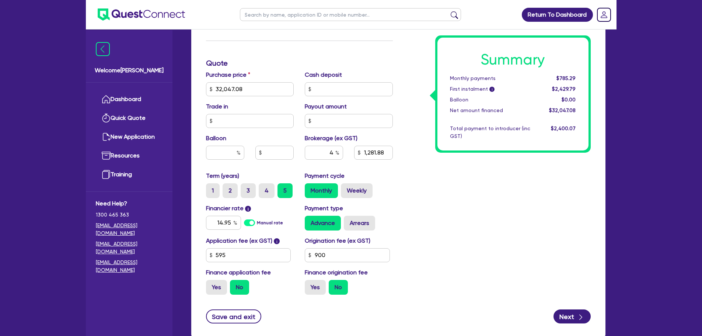
scroll to position [295, 0]
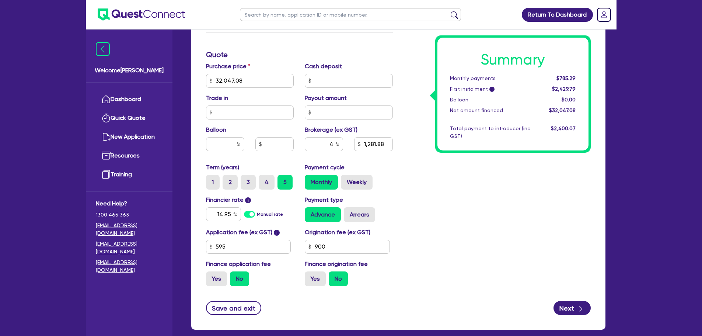
click at [433, 187] on div "Summary Monthly payments $785.29 First instalment i $2,429.79 Balloon $0.00 Net…" at bounding box center [497, 76] width 198 height 431
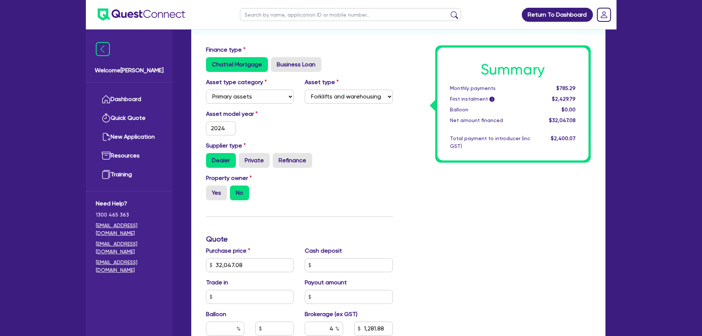
scroll to position [0, 0]
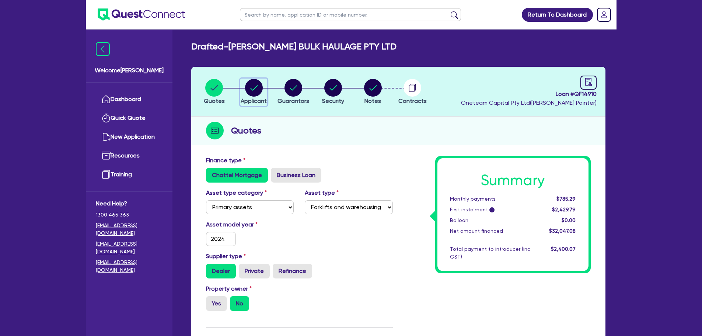
click at [249, 87] on circle "button" at bounding box center [254, 88] width 18 height 18
select select "COMPANY"
select select "TRANSPORT_WAREHOUSING"
select select "PASSENGERS_FREIGHT_TRANSPORT"
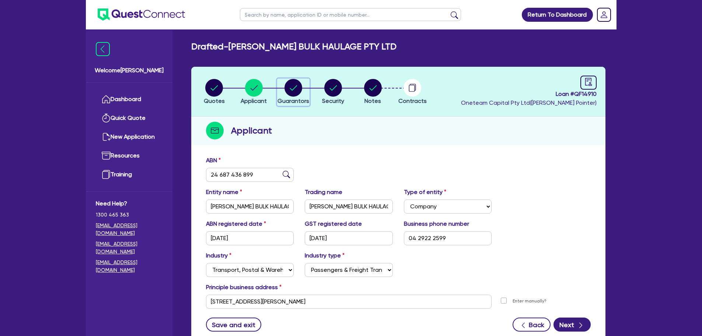
click at [295, 89] on circle "button" at bounding box center [293, 88] width 18 height 18
select select "MR"
select select "NSW"
select select "SINGLE"
select select "CASH"
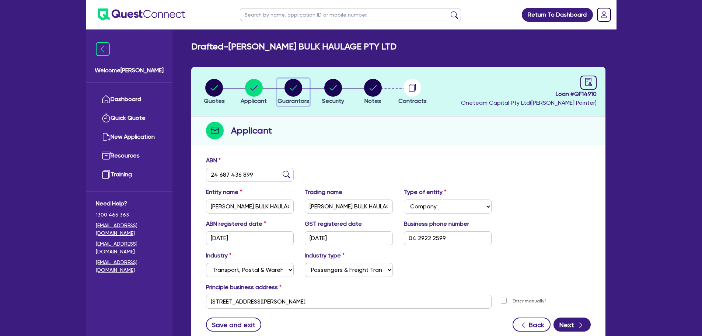
select select "VEHICLE"
select select "OTHER"
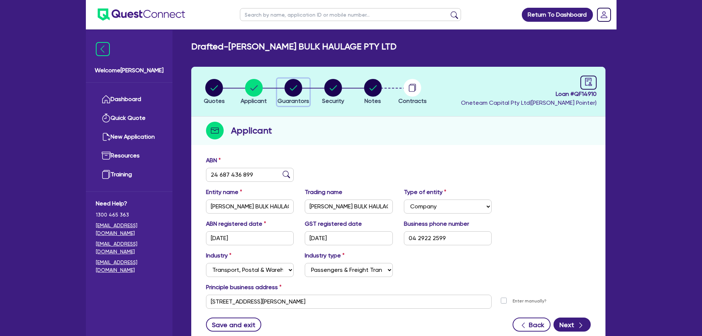
select select "OTHER"
select select "TRUCK"
select select "HOUSEHOLD_PERSONAL"
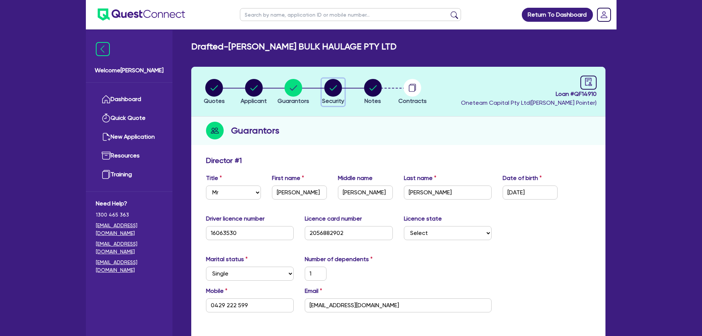
click at [333, 85] on circle "button" at bounding box center [333, 88] width 18 height 18
select select "PRIMARY_ASSETS"
select select "FORKLIFTS_AND_WAREHOUSING_EQUIPMENT"
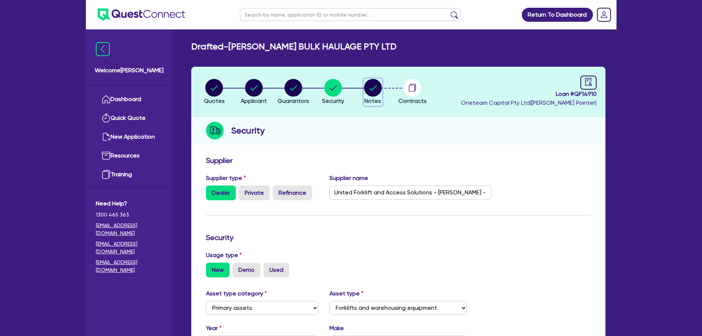
click at [374, 88] on circle "button" at bounding box center [373, 88] width 18 height 18
select select "Other"
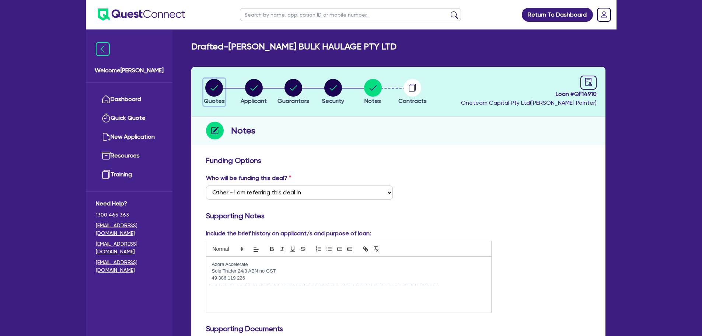
click at [207, 90] on circle "button" at bounding box center [214, 88] width 18 height 18
select select "PRIMARY_ASSETS"
select select "FORKLIFTS_AND_WAREHOUSING_EQUIPMENT"
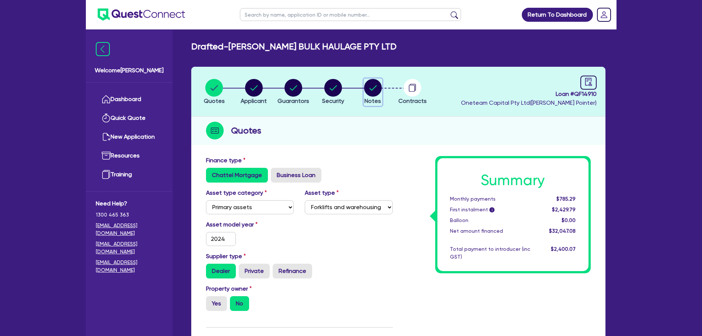
click at [378, 89] on circle "button" at bounding box center [373, 88] width 18 height 18
select select "Other"
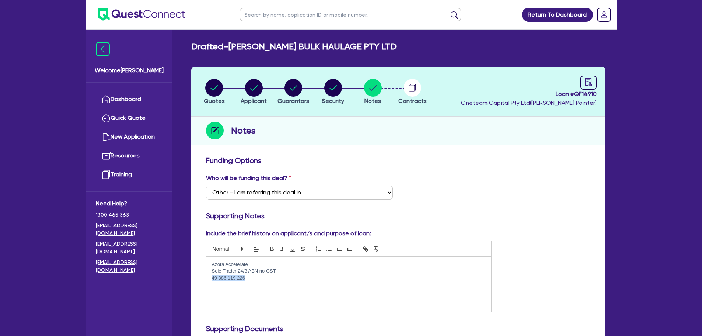
drag, startPoint x: 254, startPoint y: 280, endPoint x: 211, endPoint y: 280, distance: 43.5
click at [211, 280] on div "Azora Accelerate Sole Trader 24/3 ABN no GST 49 386 119 226 -------------------…" at bounding box center [348, 283] width 285 height 55
copy p "49 386 119 226"
click at [255, 280] on p "49 386 119 226" at bounding box center [349, 277] width 274 height 7
click at [223, 83] on icon "button" at bounding box center [214, 88] width 18 height 18
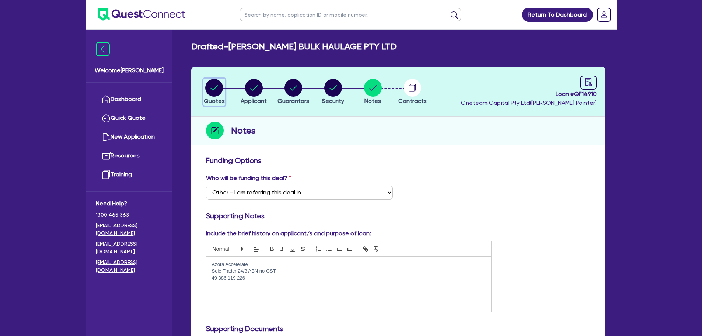
select select "PRIMARY_ASSETS"
select select "FORKLIFTS_AND_WAREHOUSING_EQUIPMENT"
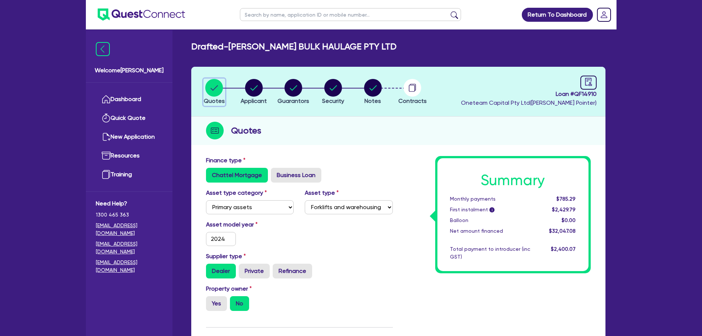
scroll to position [221, 0]
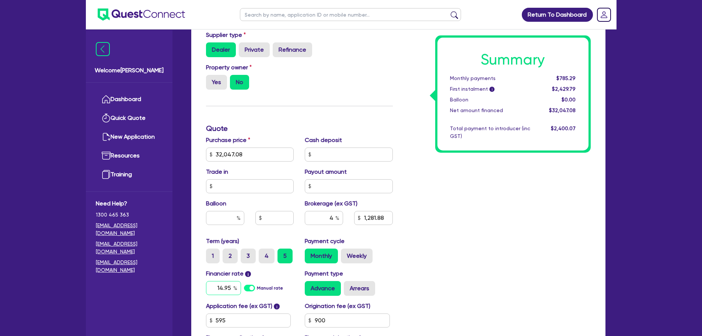
click at [228, 288] on input "14.95" at bounding box center [223, 288] width 35 height 14
type input "17.95"
type input "32,047.08"
type input "1,281.88"
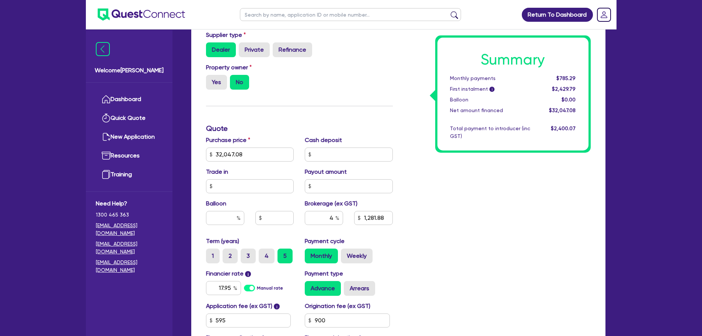
click at [461, 272] on div "Summary Monthly payments $785.29 First instalment i $2,429.79 Balloon $0.00 Net…" at bounding box center [497, 150] width 198 height 431
type input "32,047.08"
type input "1,281.88"
click at [332, 217] on input "4" at bounding box center [324, 218] width 38 height 14
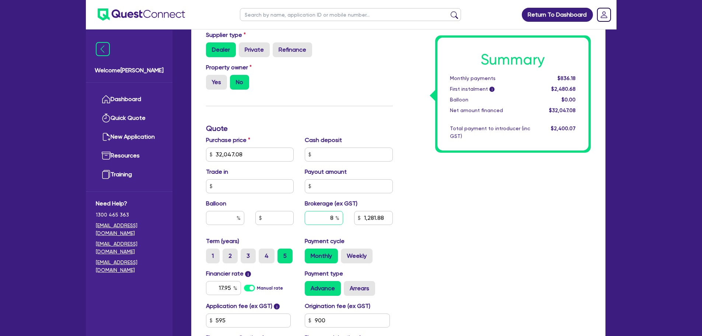
type input "8"
type input "32,047.08"
type input "1,281.88"
click at [430, 269] on div "Summary Monthly payments $836.18 First instalment i $2,480.68 Balloon $0.00 Net…" at bounding box center [497, 150] width 198 height 431
type input "32,047.08"
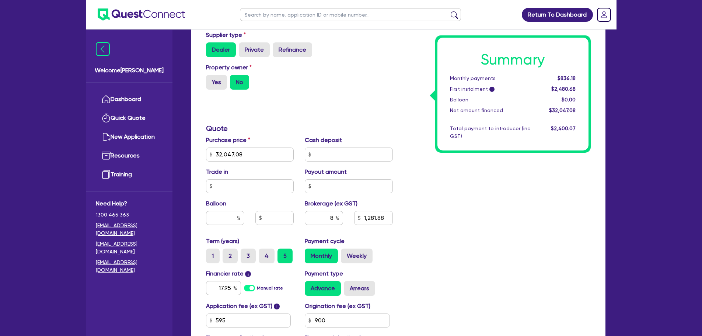
type input "2,563.77"
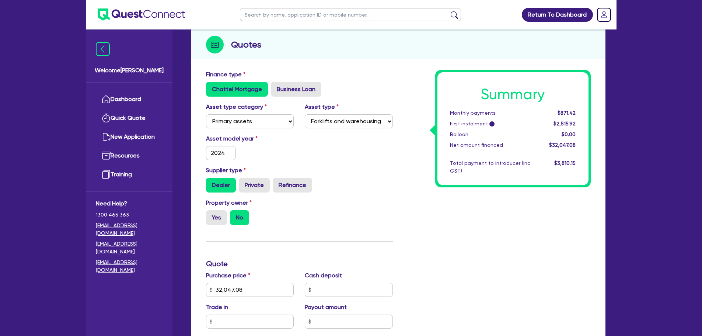
scroll to position [0, 0]
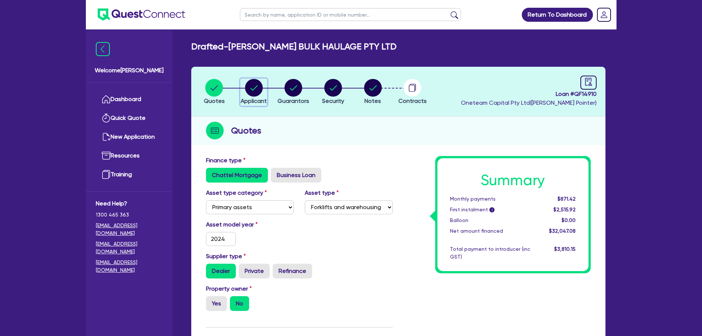
click at [257, 83] on circle "button" at bounding box center [254, 88] width 18 height 18
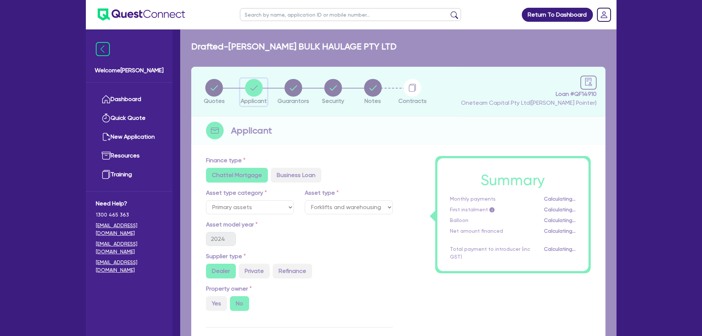
select select "COMPANY"
select select "TRANSPORT_WAREHOUSING"
select select "PASSENGERS_FREIGHT_TRANSPORT"
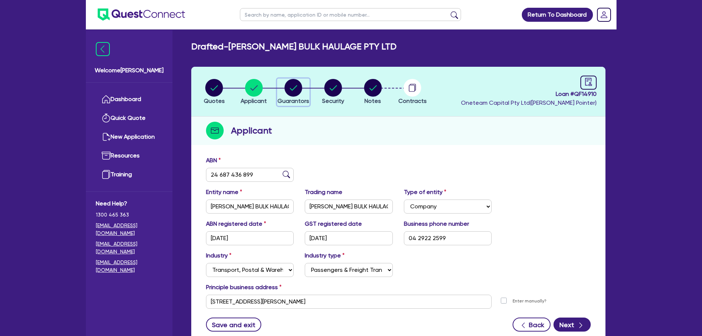
click at [302, 85] on circle "button" at bounding box center [293, 88] width 18 height 18
select select "MR"
select select "NSW"
select select "SINGLE"
select select "CASH"
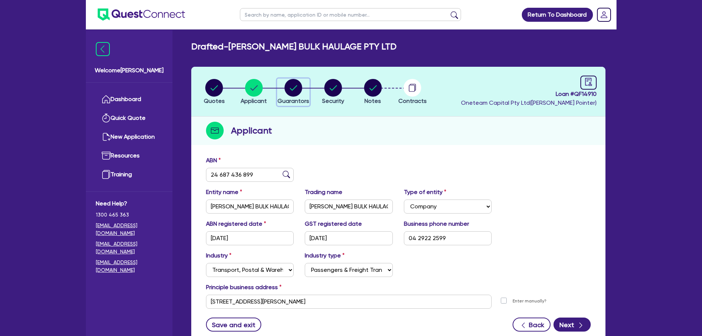
select select "VEHICLE"
select select "OTHER"
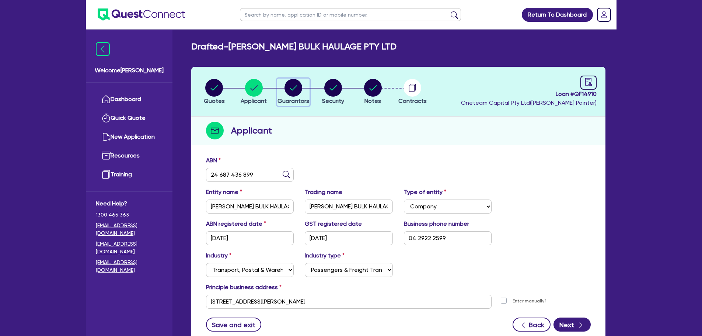
select select "OTHER"
select select "TRUCK"
select select "HOUSEHOLD_PERSONAL"
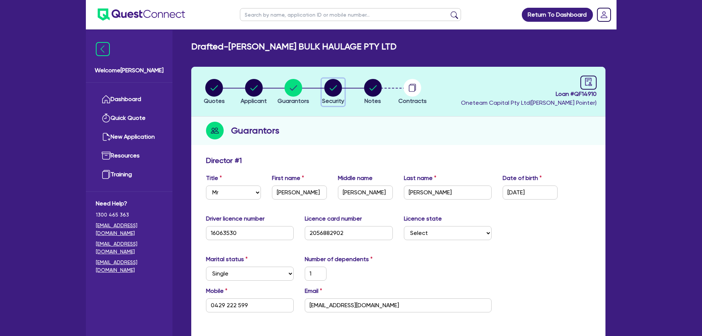
click at [332, 85] on circle "button" at bounding box center [333, 88] width 18 height 18
select select "PRIMARY_ASSETS"
select select "FORKLIFTS_AND_WAREHOUSING_EQUIPMENT"
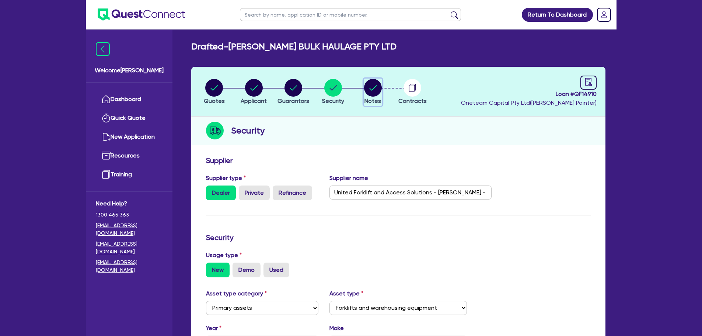
click at [377, 90] on circle "button" at bounding box center [373, 88] width 18 height 18
select select "Other"
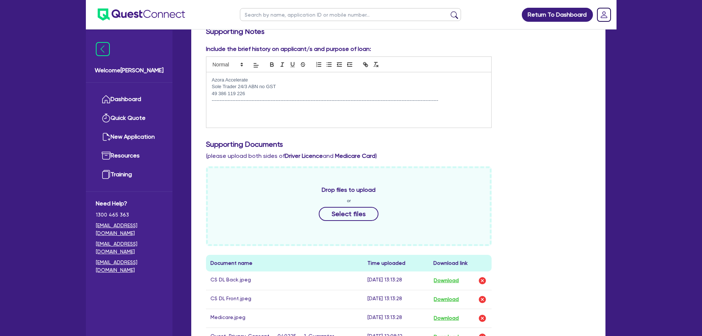
scroll to position [147, 0]
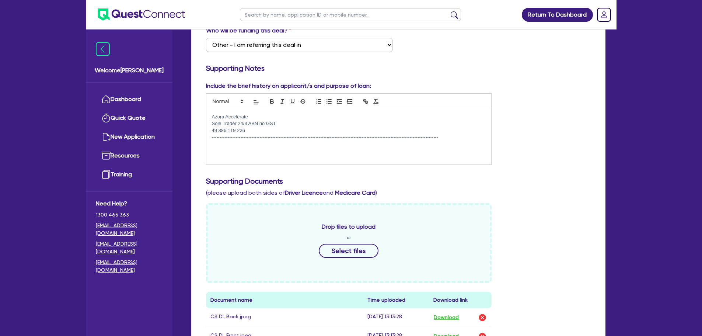
click at [246, 147] on div "Azora Accelerate Sole Trader 24/3 ABN no GST 49 386 119 226 -------------------…" at bounding box center [348, 136] width 285 height 55
click at [452, 137] on p "-------------------------------------------------------------------------------…" at bounding box center [349, 137] width 274 height 7
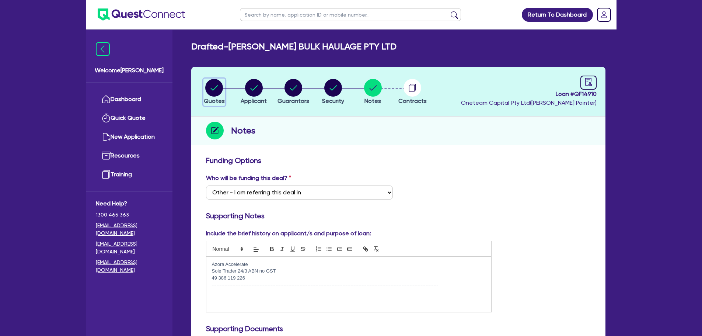
click at [213, 90] on icon "button" at bounding box center [214, 87] width 7 height 5
select select "PRIMARY_ASSETS"
select select "FORKLIFTS_AND_WAREHOUSING_EQUIPMENT"
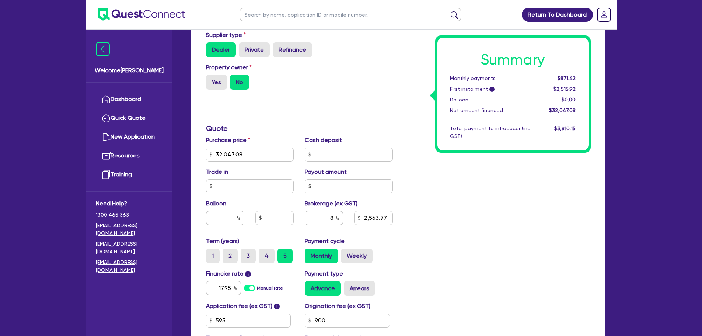
scroll to position [295, 0]
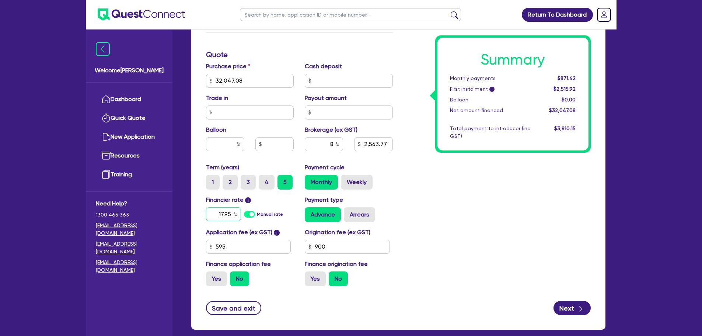
click at [227, 214] on input "17.95" at bounding box center [223, 214] width 35 height 14
type input "12"
type input "32,047.08"
type input "2,563.77"
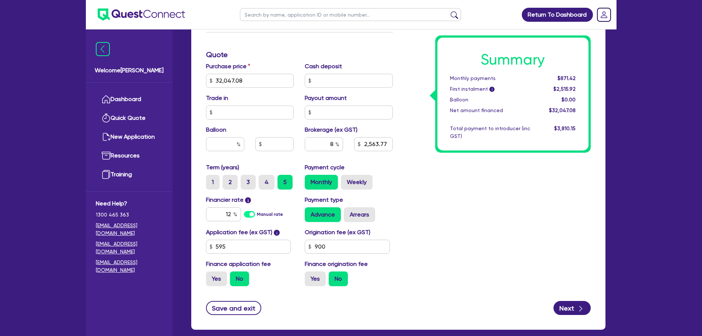
click at [486, 232] on div "Summary Monthly payments $871.42 First instalment i $2,515.92 Balloon $0.00 Net…" at bounding box center [497, 76] width 198 height 431
type input "32,047.08"
type input "2,563.77"
click at [228, 211] on input "12" at bounding box center [223, 214] width 35 height 14
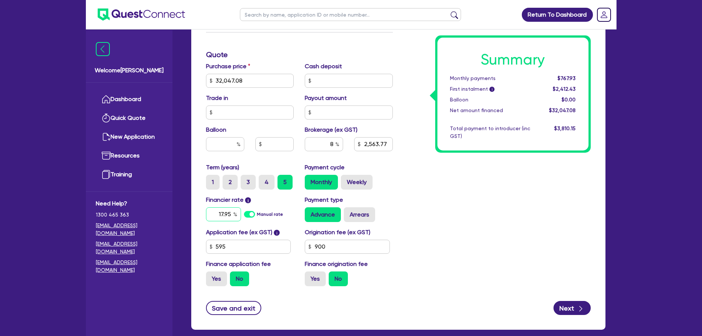
type input "17.95"
type input "32,047.08"
type input "2,563.77"
click at [396, 179] on div "Payment cycle Monthly Weekly" at bounding box center [348, 176] width 99 height 27
type input "32,047.08"
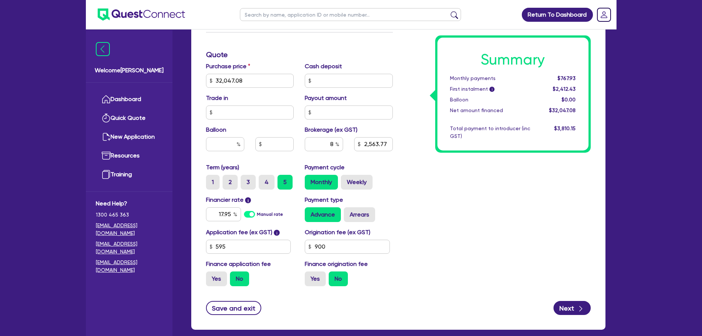
type input "2,563.77"
click at [342, 76] on input "text" at bounding box center [349, 81] width 88 height 14
click at [407, 209] on div "Summary Monthly payments $871.42 First instalment i $2,515.92 Balloon $0.00 Net…" at bounding box center [497, 76] width 198 height 431
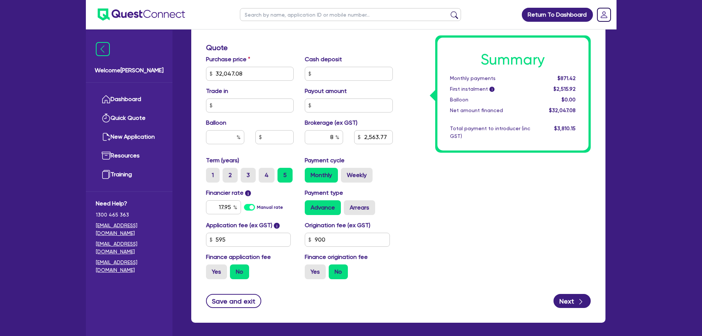
scroll to position [333, 0]
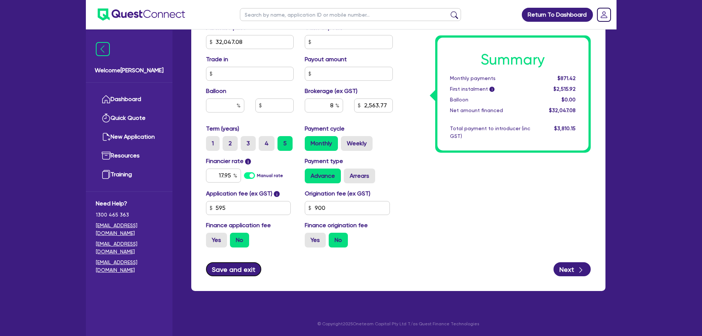
click at [235, 272] on button "Save and exit" at bounding box center [234, 269] width 56 height 14
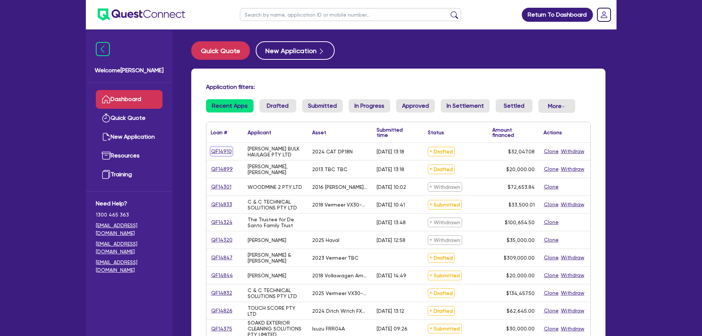
click at [225, 149] on link "QF14910" at bounding box center [221, 151] width 21 height 8
select select "PRIMARY_ASSETS"
select select "FORKLIFTS_AND_WAREHOUSING_EQUIPMENT"
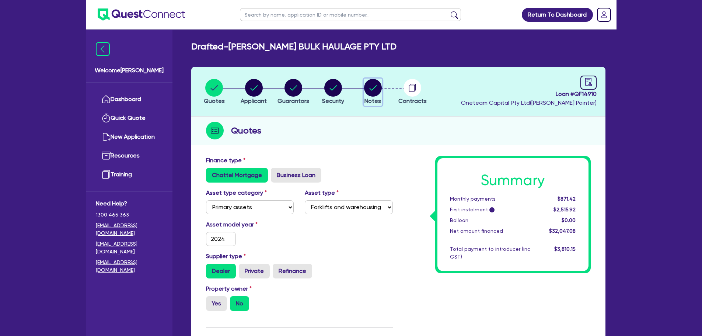
click at [374, 88] on icon "button" at bounding box center [372, 87] width 7 height 5
select select "Other"
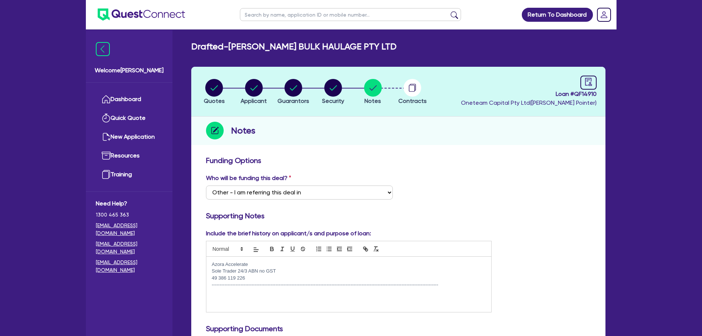
click at [462, 285] on p "-------------------------------------------------------------------------------…" at bounding box center [349, 284] width 274 height 7
drag, startPoint x: 259, startPoint y: 262, endPoint x: 170, endPoint y: 258, distance: 89.3
click at [449, 285] on p "-------------------------------------------------------------------------------…" at bounding box center [349, 284] width 274 height 7
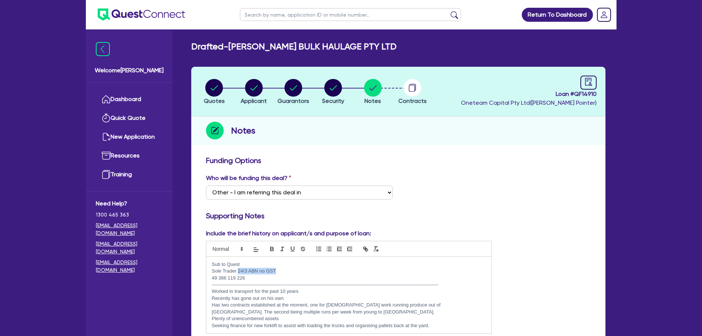
drag, startPoint x: 279, startPoint y: 267, endPoint x: 239, endPoint y: 268, distance: 40.5
click at [239, 268] on p "Sole Trader 24/3 ABN no GST" at bounding box center [349, 270] width 274 height 7
click at [209, 277] on div "Sub to Quest Sole Trader 49 386 119 226 ---------------------------------------…" at bounding box center [348, 294] width 285 height 77
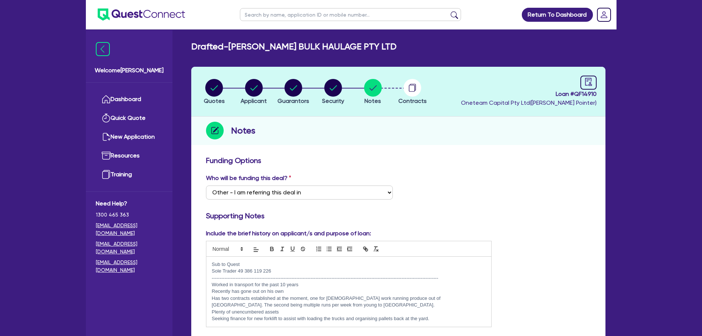
click at [209, 286] on div "Sub to Quest Sole Trader 49 386 119 226 ---------------------------------------…" at bounding box center [348, 291] width 285 height 70
click at [329, 252] on button "button" at bounding box center [329, 248] width 10 height 9
click at [209, 290] on div "Sub to Quest Sole Trader 49 386 119 226 ---------------------------------------…" at bounding box center [348, 291] width 285 height 70
click at [329, 247] on icon "button" at bounding box center [329, 248] width 7 height 7
click at [210, 297] on div "Sub to Quest Sole Trader 49 386 119 226 ---------------------------------------…" at bounding box center [348, 291] width 285 height 70
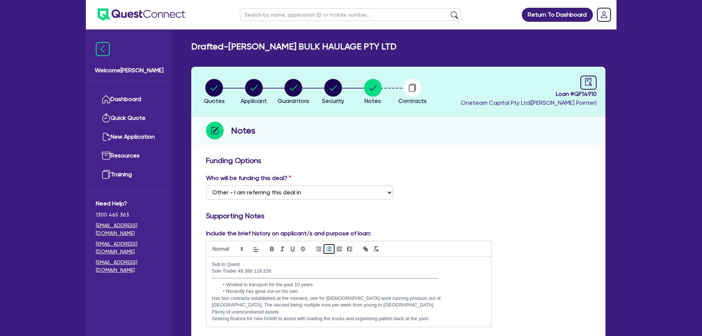
click at [329, 249] on icon "button" at bounding box center [329, 248] width 7 height 7
click at [209, 312] on div "Sub to Quest Sole Trader 49 386 119 226 ---------------------------------------…" at bounding box center [348, 291] width 285 height 70
click at [329, 249] on line "button" at bounding box center [329, 249] width 3 height 0
click at [209, 318] on div "Sub to Quest Sole Trader 49 386 119 226 ---------------------------------------…" at bounding box center [348, 291] width 285 height 70
click at [329, 249] on icon "button" at bounding box center [329, 248] width 7 height 7
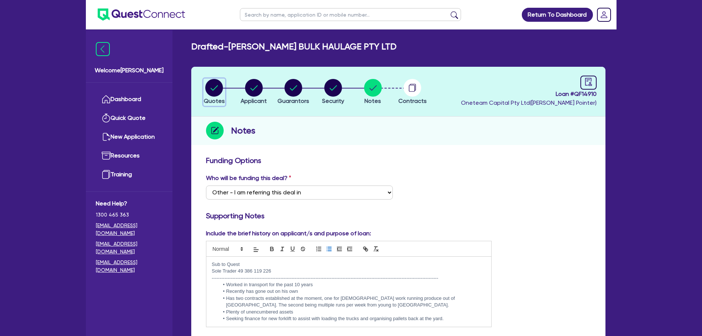
click at [221, 91] on circle "button" at bounding box center [214, 88] width 18 height 18
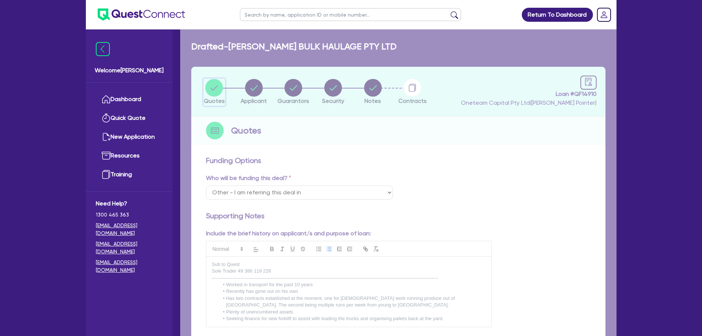
select select "PRIMARY_ASSETS"
select select "FORKLIFTS_AND_WAREHOUSING_EQUIPMENT"
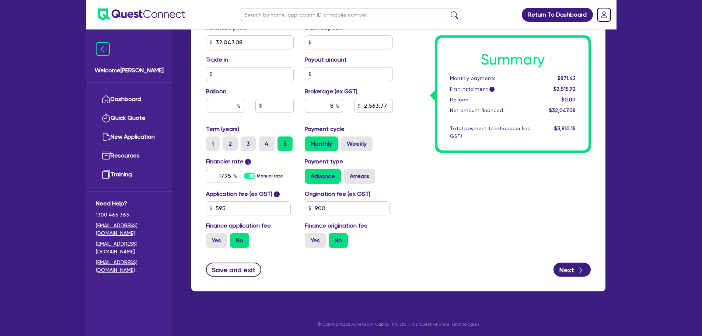
scroll to position [333, 0]
click at [235, 255] on form "Finance type Chattel Mortgage Business Loan Asset type category Select Cars and…" at bounding box center [398, 49] width 385 height 454
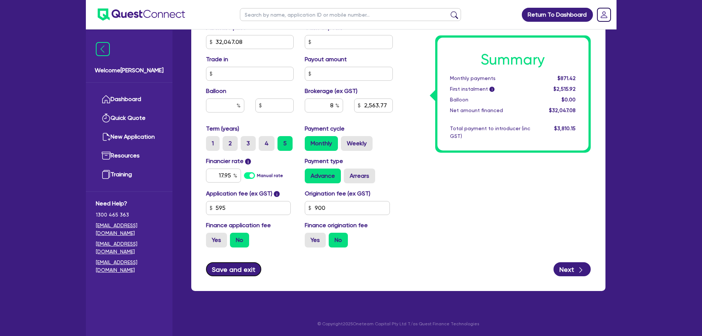
click at [235, 268] on button "Save and exit" at bounding box center [234, 269] width 56 height 14
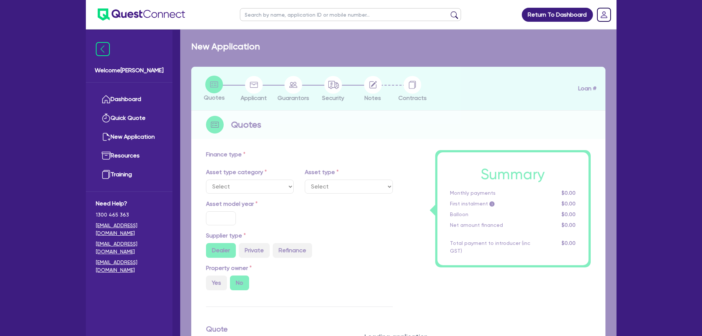
select select "PRIMARY_ASSETS"
type input "2024"
type input "32,047.08"
type input "8"
type input "2,563.77"
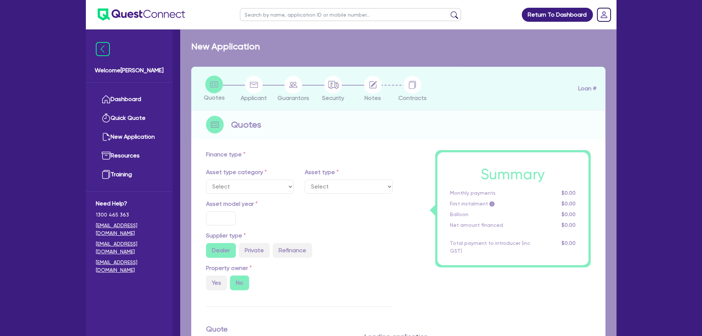
type input "17.95"
type input "900"
select select "FORKLIFTS_AND_WAREHOUSING_EQUIPMENT"
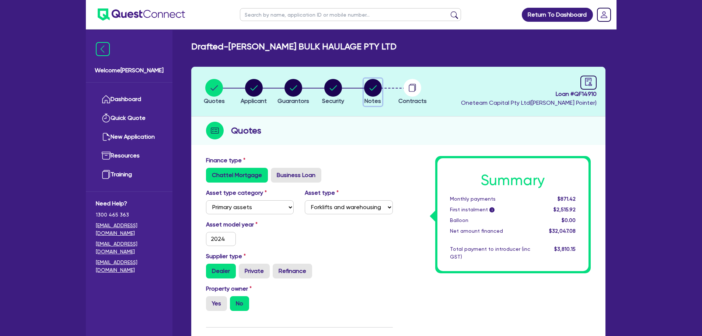
click at [365, 84] on circle "button" at bounding box center [373, 88] width 18 height 18
select select "Other"
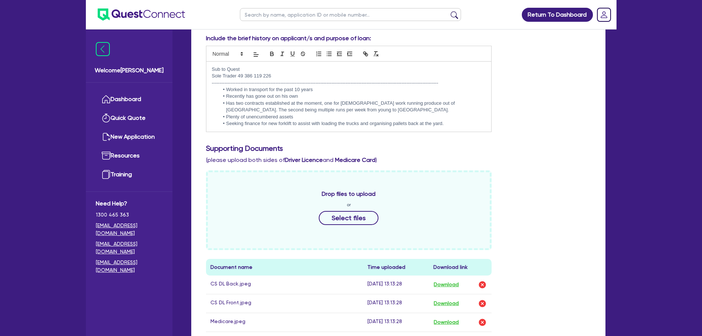
scroll to position [295, 0]
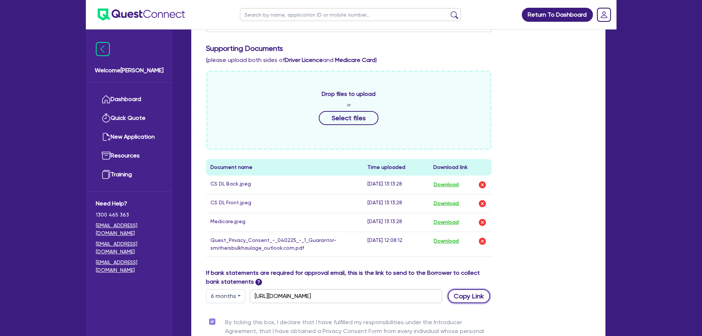
click at [480, 298] on button "Copy Link" at bounding box center [469, 296] width 42 height 14
click at [562, 189] on div "Drop files to upload or Select files Document name Time uploaded Download link …" at bounding box center [398, 169] width 396 height 198
click at [542, 196] on div "Drop files to upload or Select files Document name Time uploaded Download link …" at bounding box center [398, 169] width 396 height 198
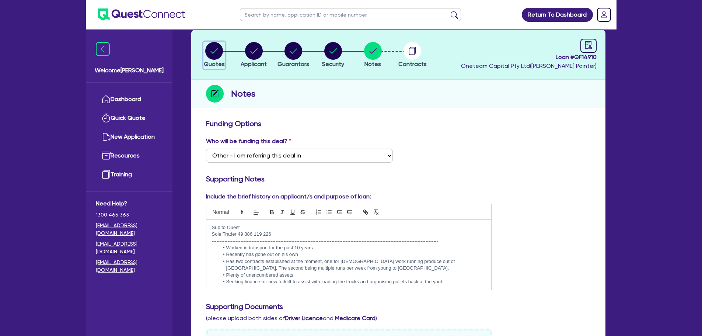
click at [211, 46] on circle "button" at bounding box center [214, 51] width 18 height 18
select select "PRIMARY_ASSETS"
select select "FORKLIFTS_AND_WAREHOUSING_EQUIPMENT"
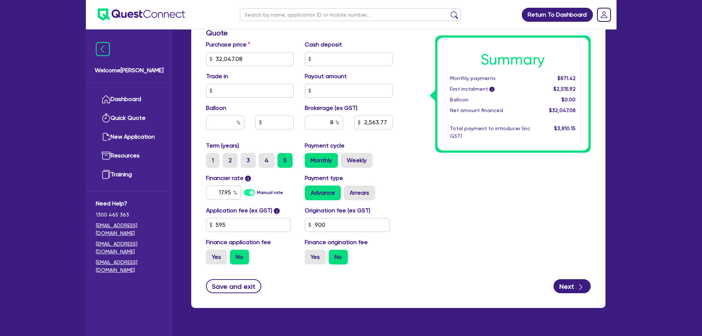
scroll to position [333, 0]
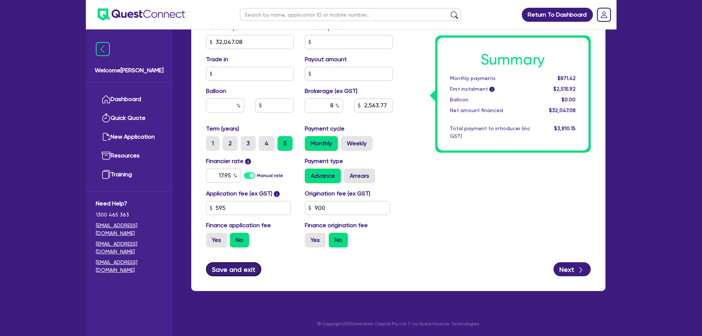
click at [222, 271] on button "Save and exit" at bounding box center [234, 269] width 56 height 14
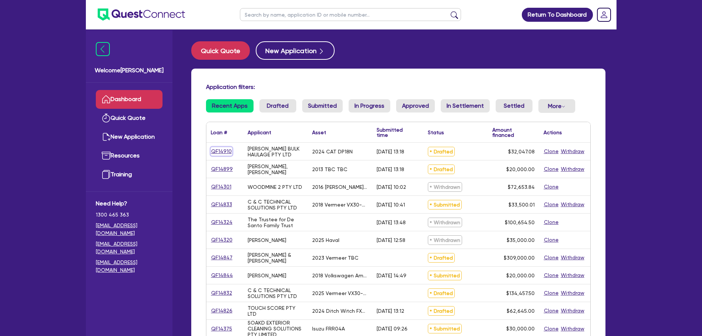
click at [223, 150] on link "QF14910" at bounding box center [221, 151] width 21 height 8
select select "PRIMARY_ASSETS"
select select "FORKLIFTS_AND_WAREHOUSING_EQUIPMENT"
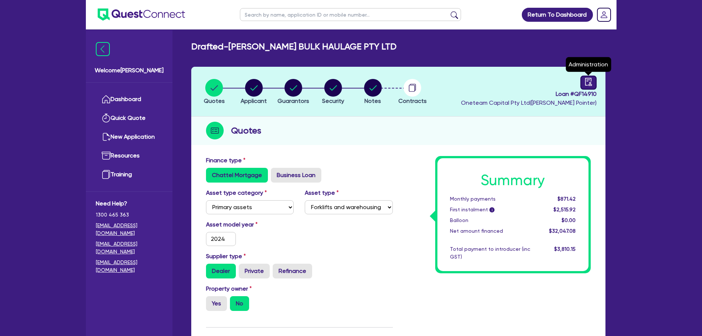
click at [593, 80] on link at bounding box center [588, 83] width 16 height 14
select select "DRAFTED_AMENDED"
select select "Other"
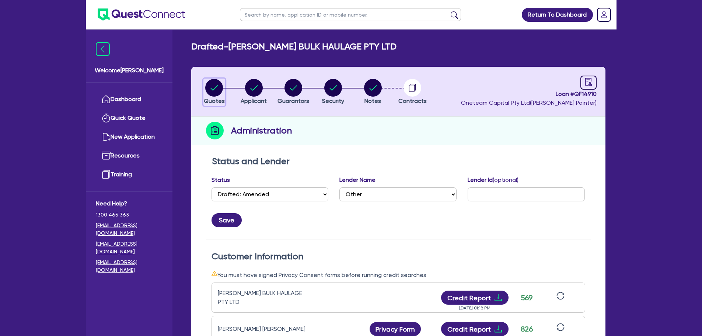
click at [219, 91] on circle "button" at bounding box center [214, 88] width 18 height 18
select select "PRIMARY_ASSETS"
select select "FORKLIFTS_AND_WAREHOUSING_EQUIPMENT"
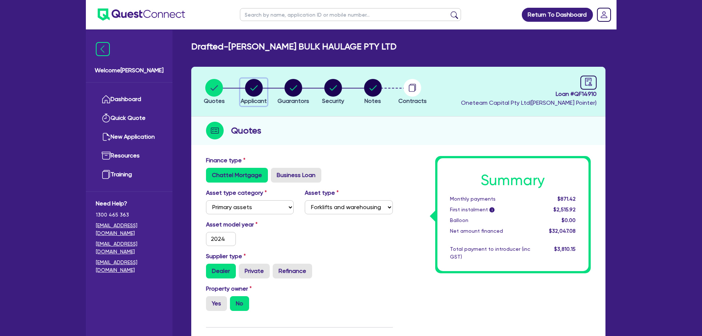
click at [251, 80] on circle "button" at bounding box center [254, 88] width 18 height 18
select select "COMPANY"
select select "TRANSPORT_WAREHOUSING"
select select "PASSENGERS_FREIGHT_TRANSPORT"
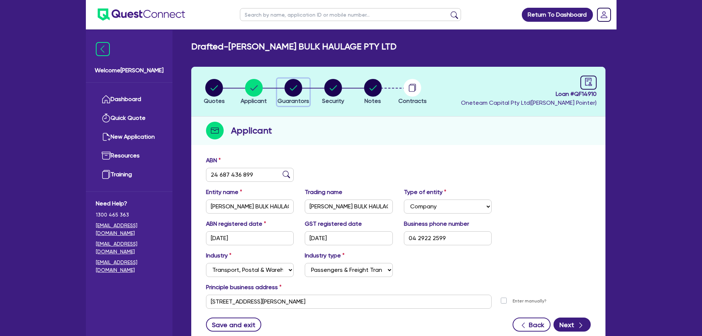
click at [300, 87] on circle "button" at bounding box center [293, 88] width 18 height 18
select select "MR"
select select "NSW"
select select "SINGLE"
select select "CASH"
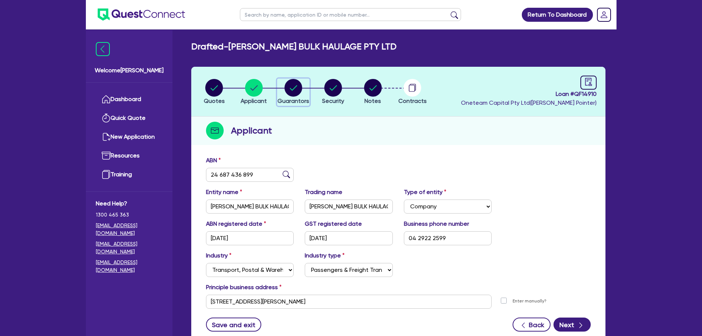
select select "VEHICLE"
select select "OTHER"
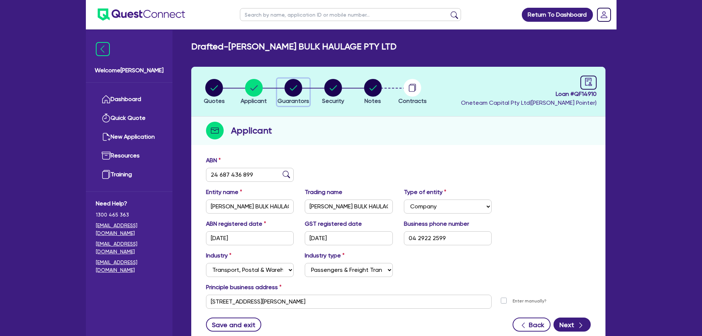
select select "OTHER"
select select "TRUCK"
select select "HOUSEHOLD_PERSONAL"
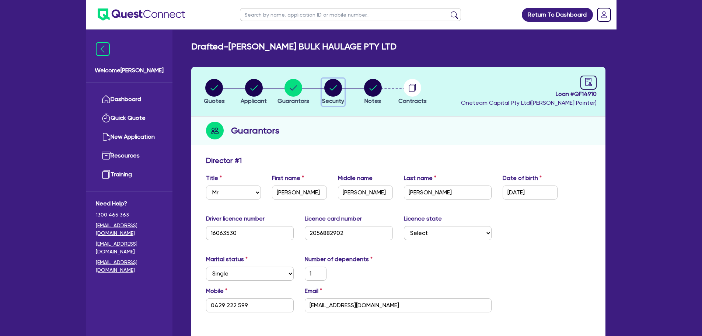
click at [323, 88] on div "button" at bounding box center [333, 88] width 22 height 18
select select "PRIMARY_ASSETS"
select select "FORKLIFTS_AND_WAREHOUSING_EQUIPMENT"
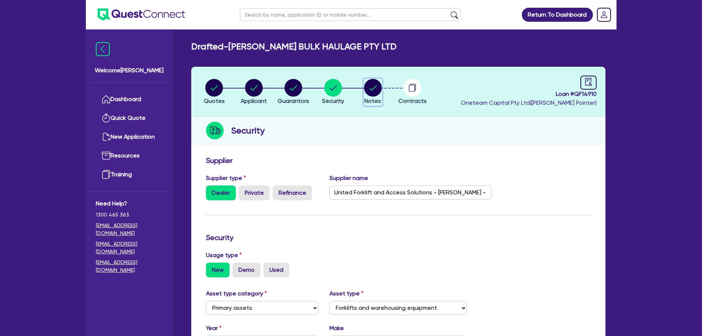
click at [378, 87] on circle "button" at bounding box center [373, 88] width 18 height 18
select select "Other"
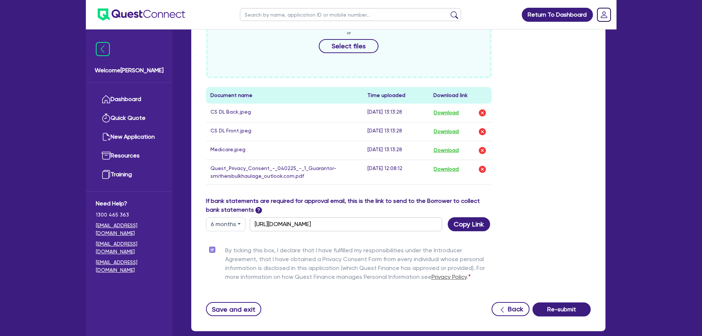
scroll to position [407, 0]
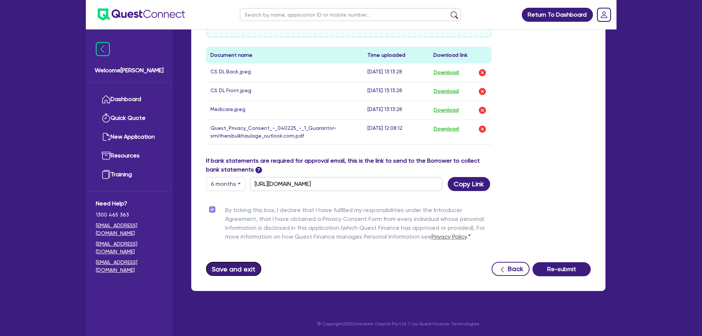
click at [239, 269] on button "Save and exit" at bounding box center [234, 269] width 56 height 14
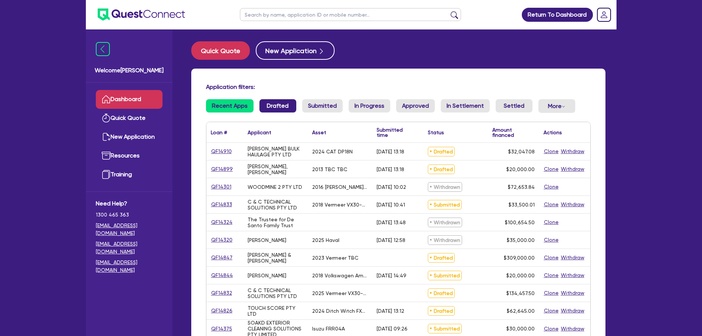
click at [275, 107] on link "Drafted" at bounding box center [277, 105] width 37 height 13
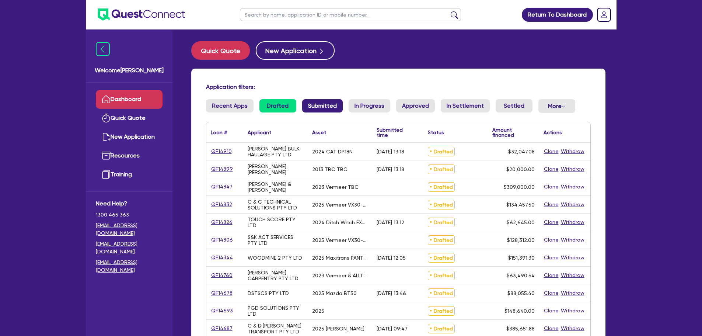
click at [322, 102] on link "Submitted" at bounding box center [322, 105] width 41 height 13
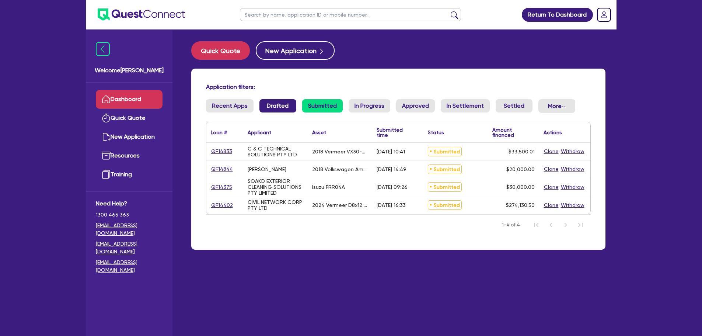
click at [278, 105] on link "Drafted" at bounding box center [277, 105] width 37 height 13
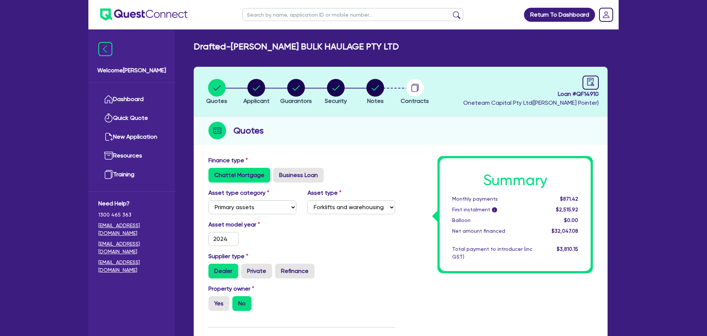
select select "PRIMARY_ASSETS"
select select "FORKLIFTS_AND_WAREHOUSING_EQUIPMENT"
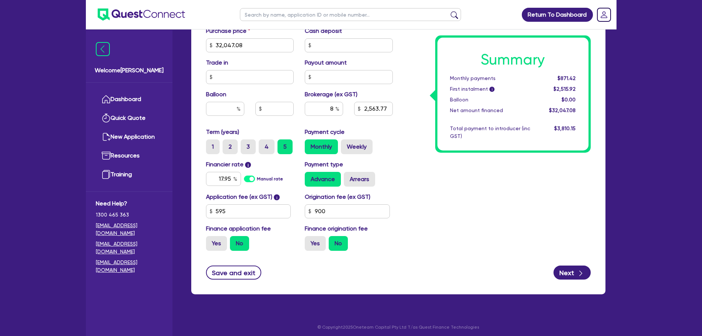
scroll to position [333, 0]
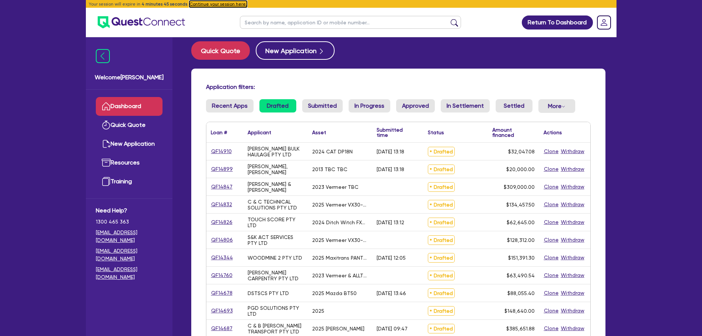
click at [207, 5] on button "Continue your session here." at bounding box center [217, 4] width 57 height 7
